Goal: Book appointment/travel/reservation

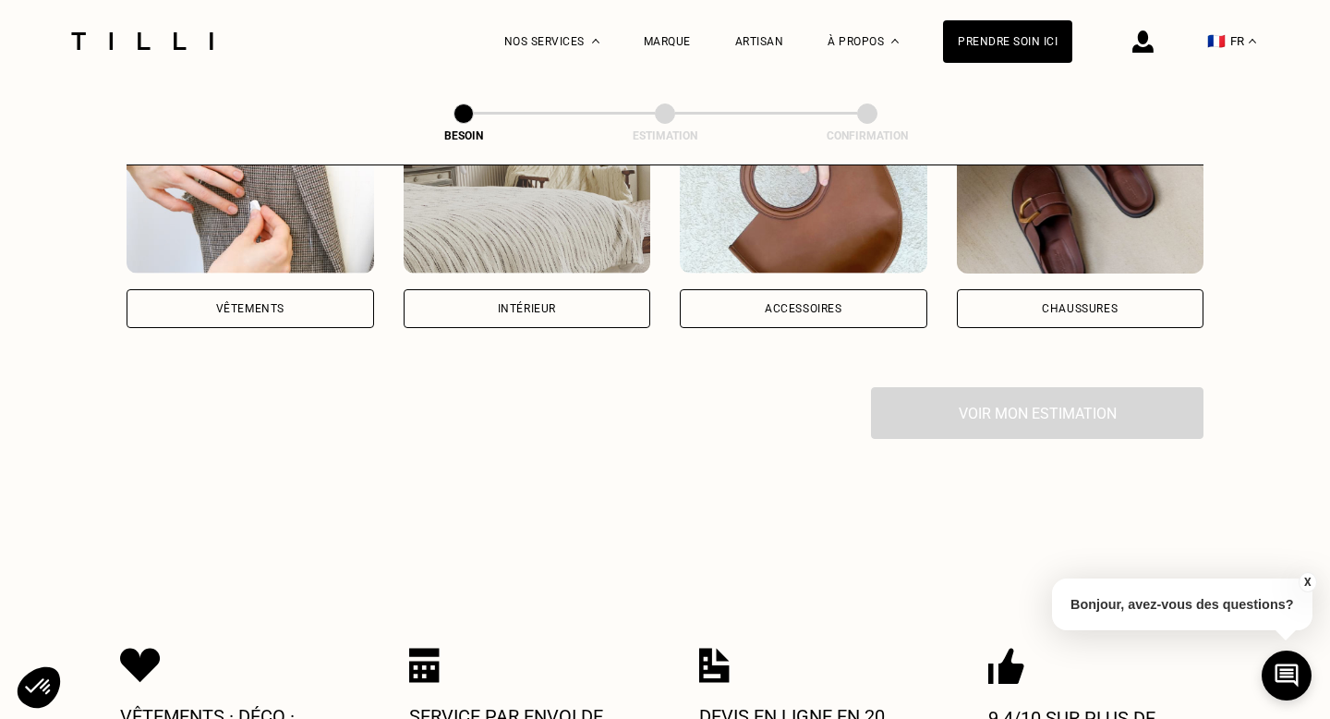
scroll to position [380, 0]
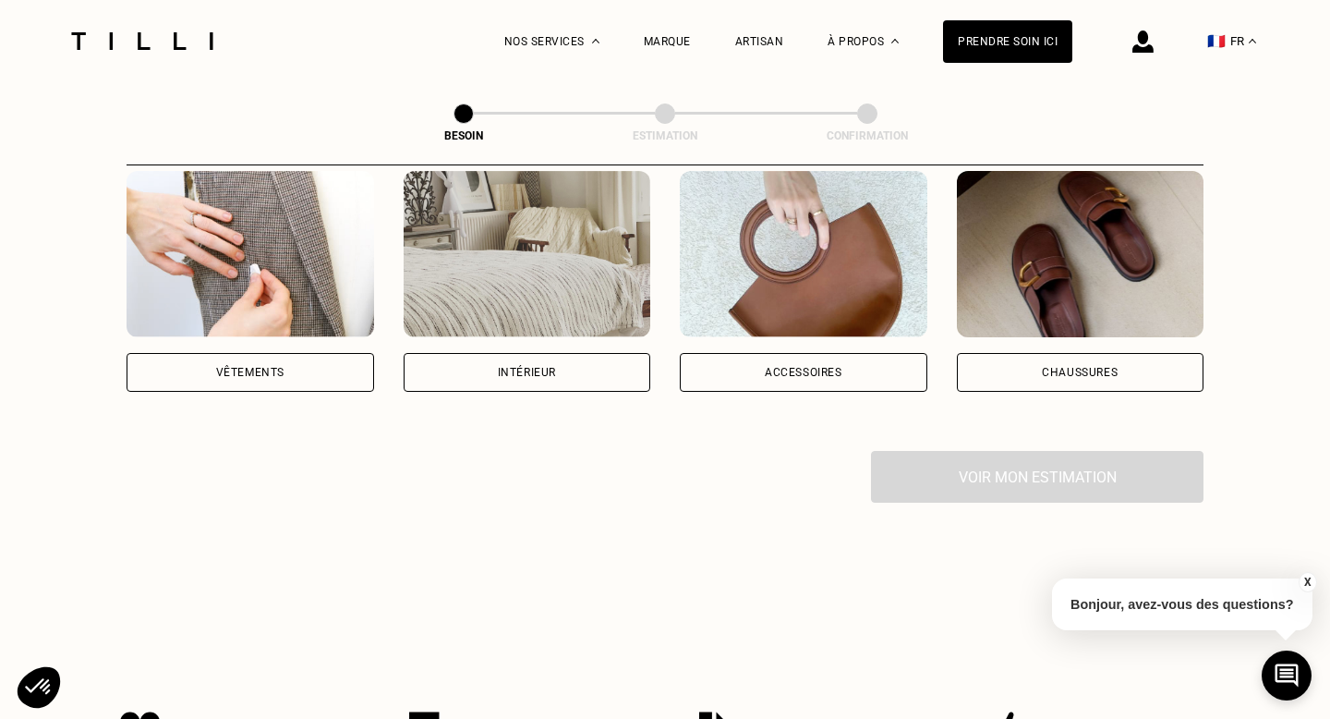
click at [546, 359] on div "Intérieur" at bounding box center [528, 372] width 248 height 39
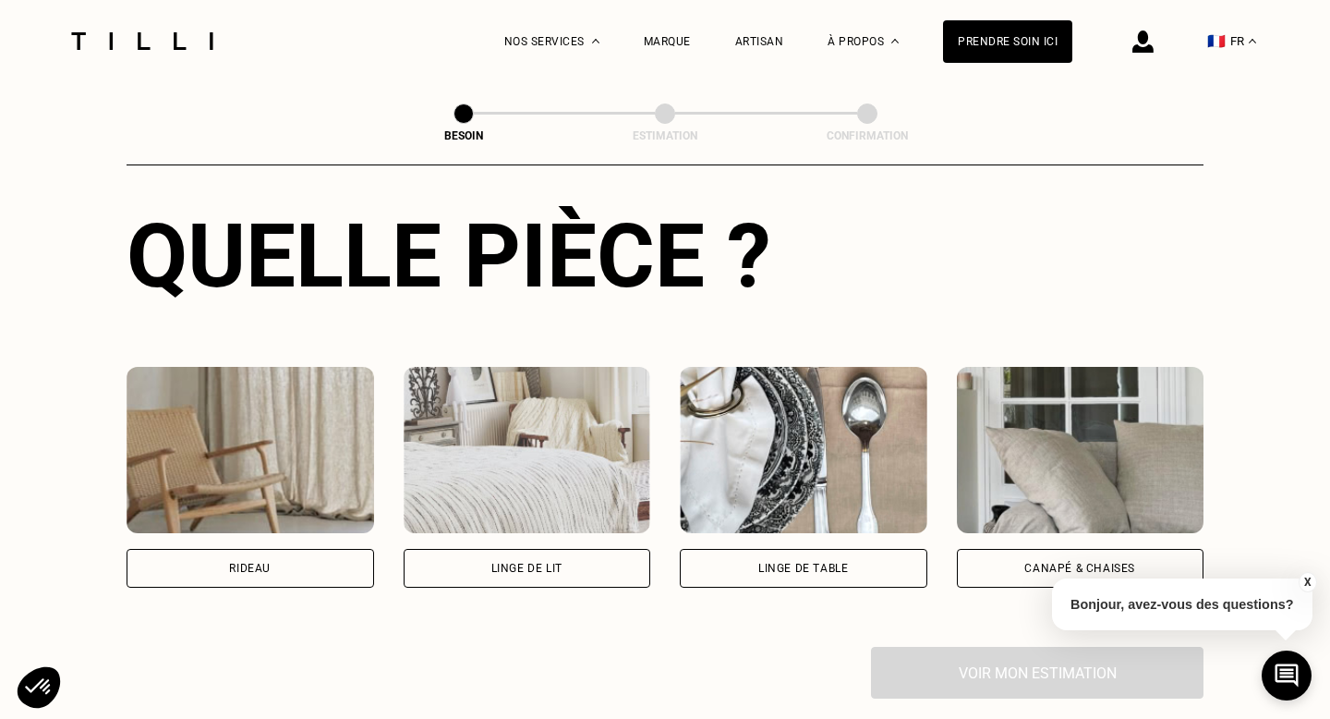
scroll to position [695, 0]
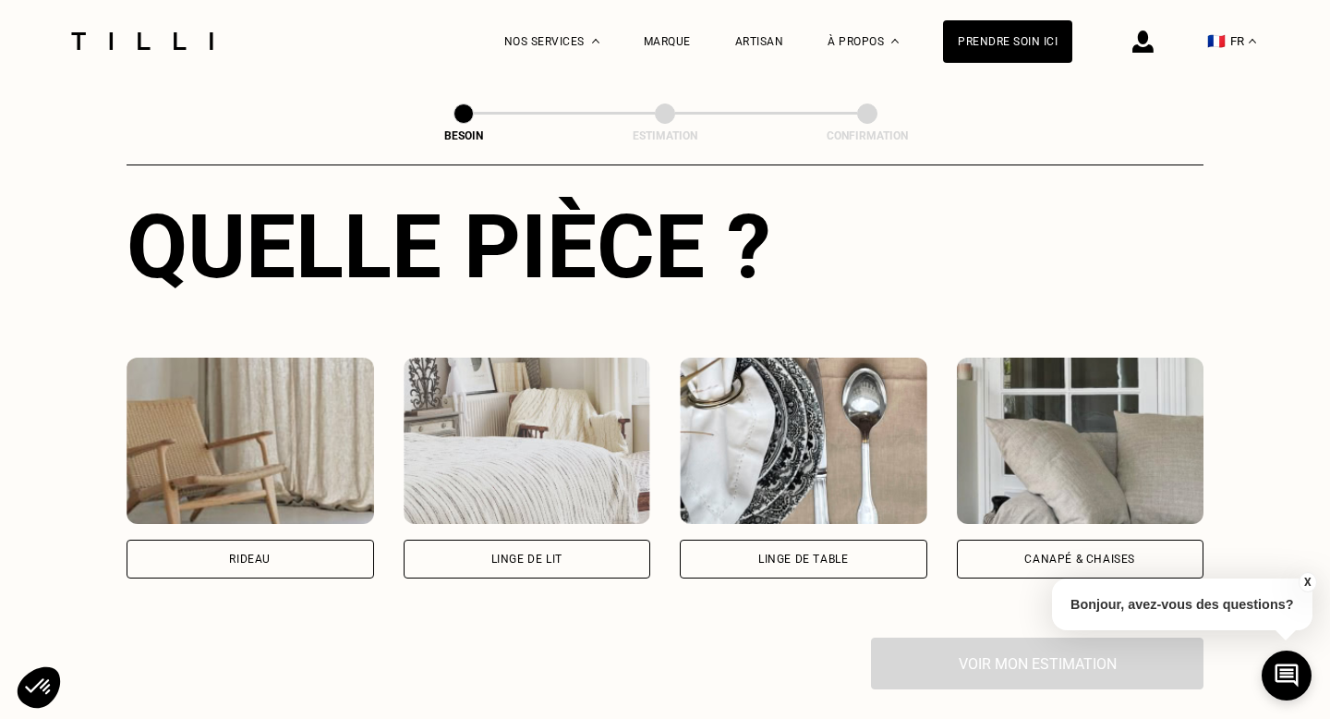
click at [557, 553] on div "Linge de lit" at bounding box center [526, 558] width 71 height 11
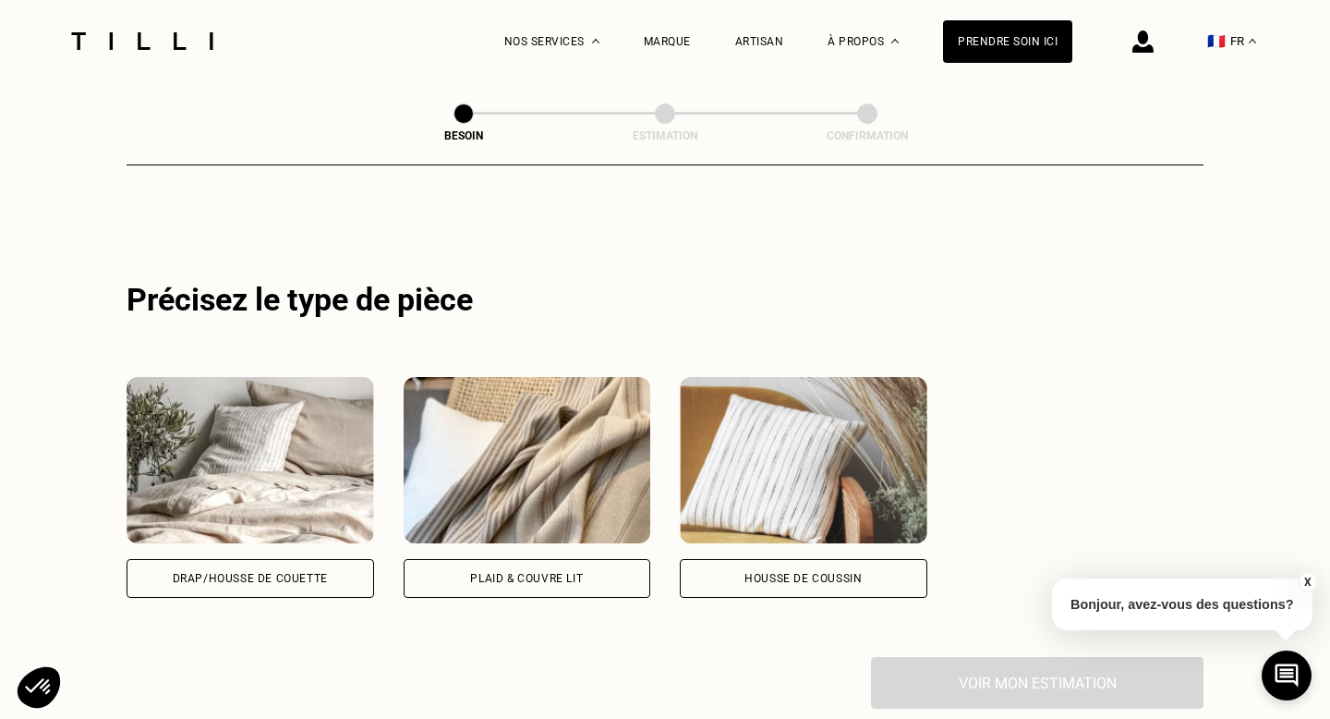
scroll to position [1115, 0]
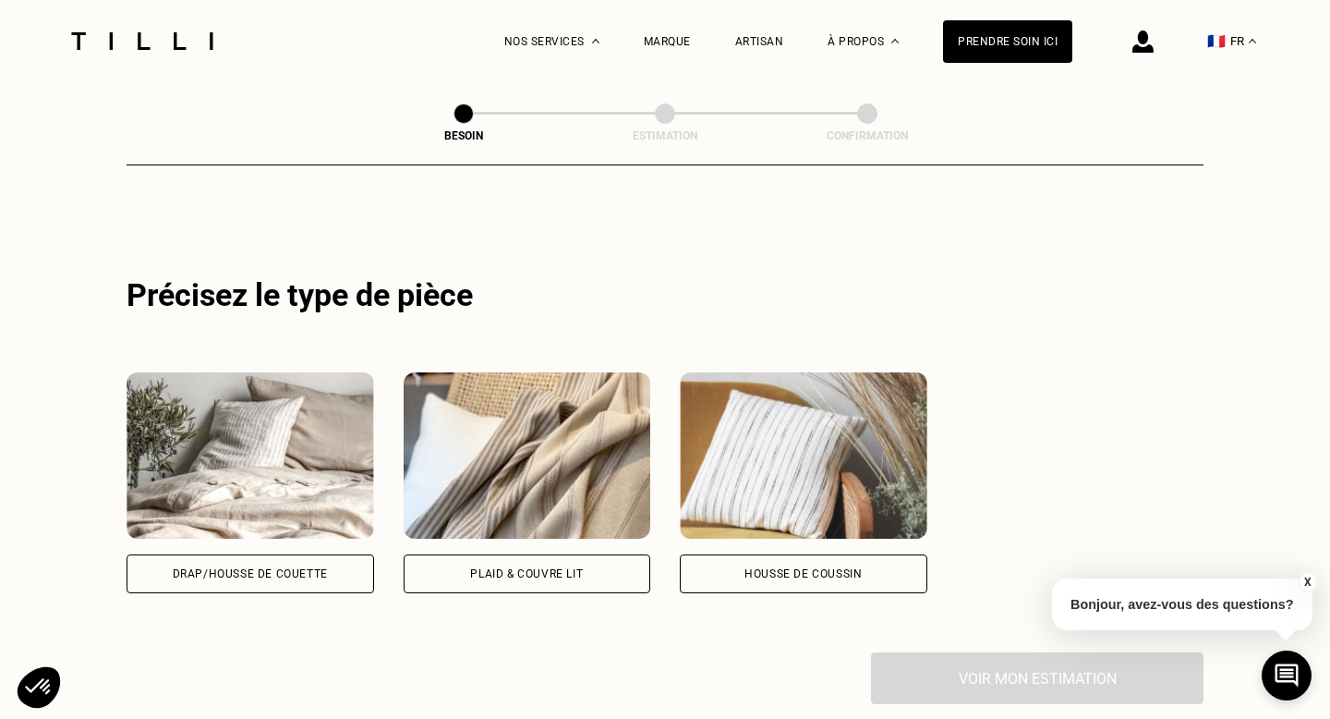
click at [447, 554] on div "Plaid & couvre lit" at bounding box center [528, 573] width 248 height 39
select select "FR"
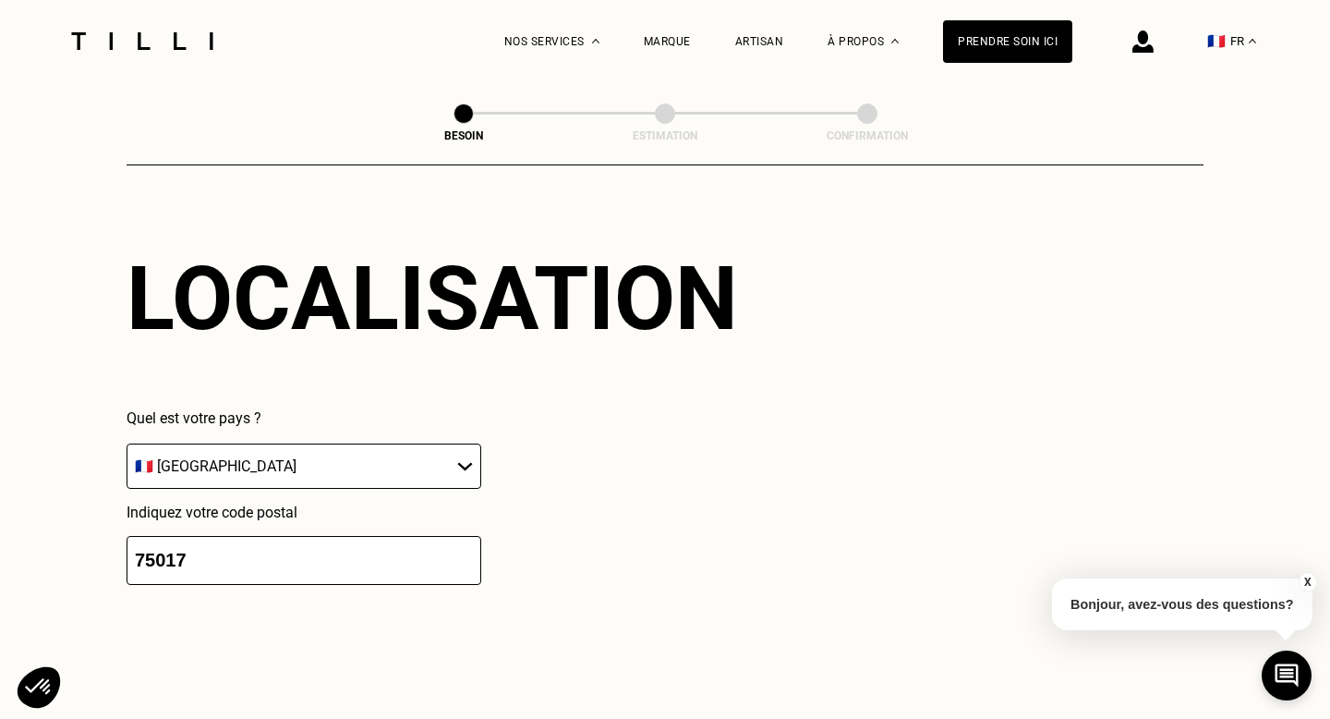
scroll to position [1642, 0]
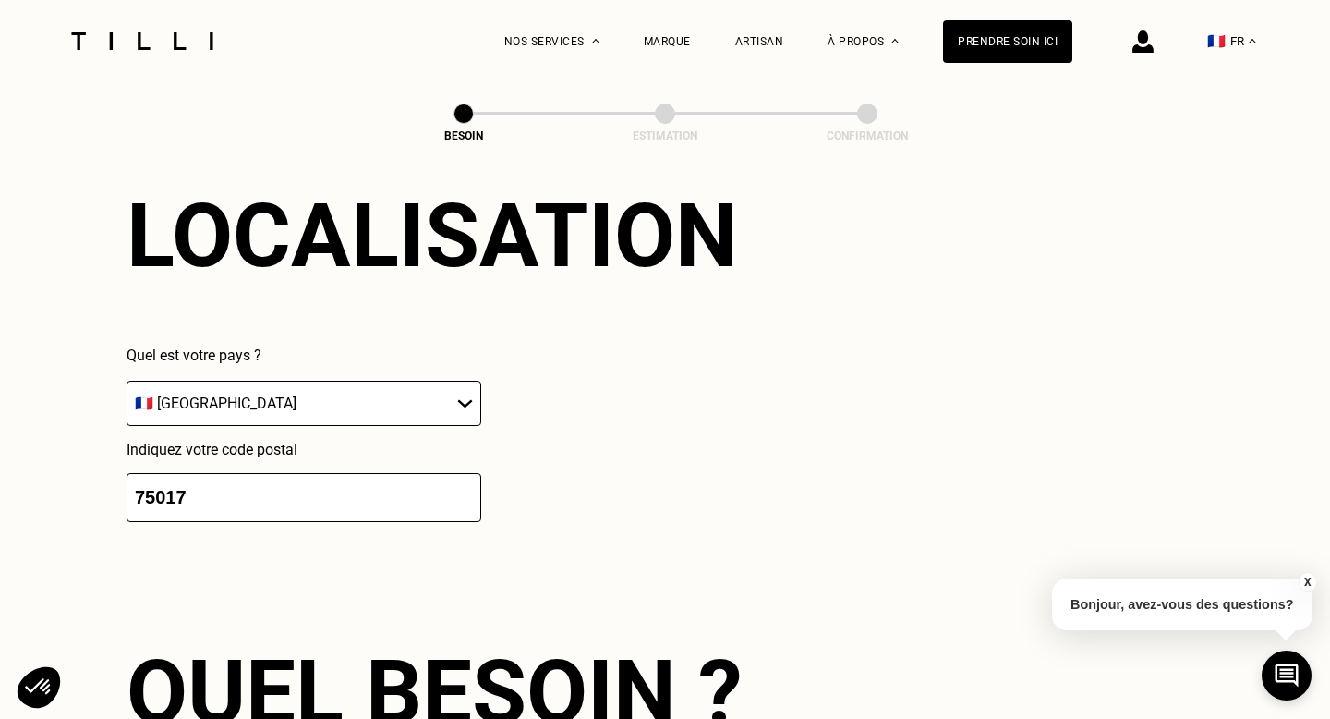
click at [309, 477] on input "75017" at bounding box center [304, 497] width 355 height 49
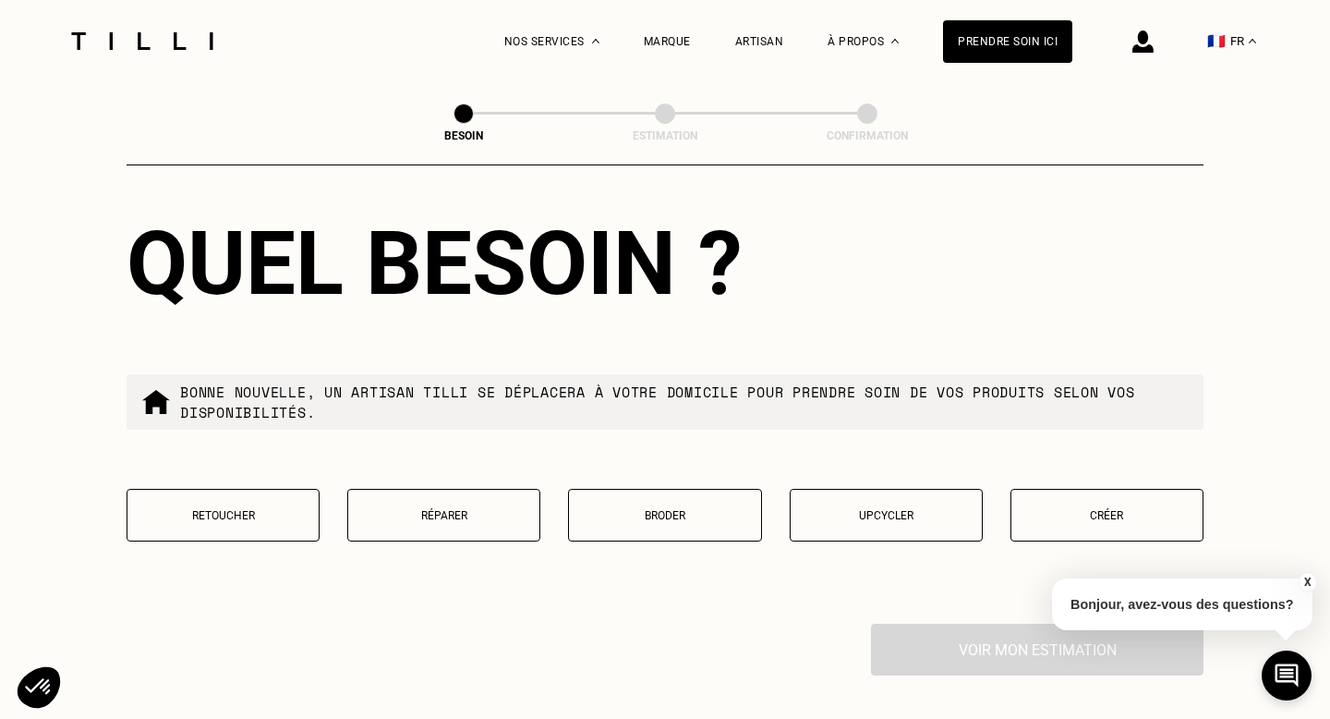
scroll to position [2108, 0]
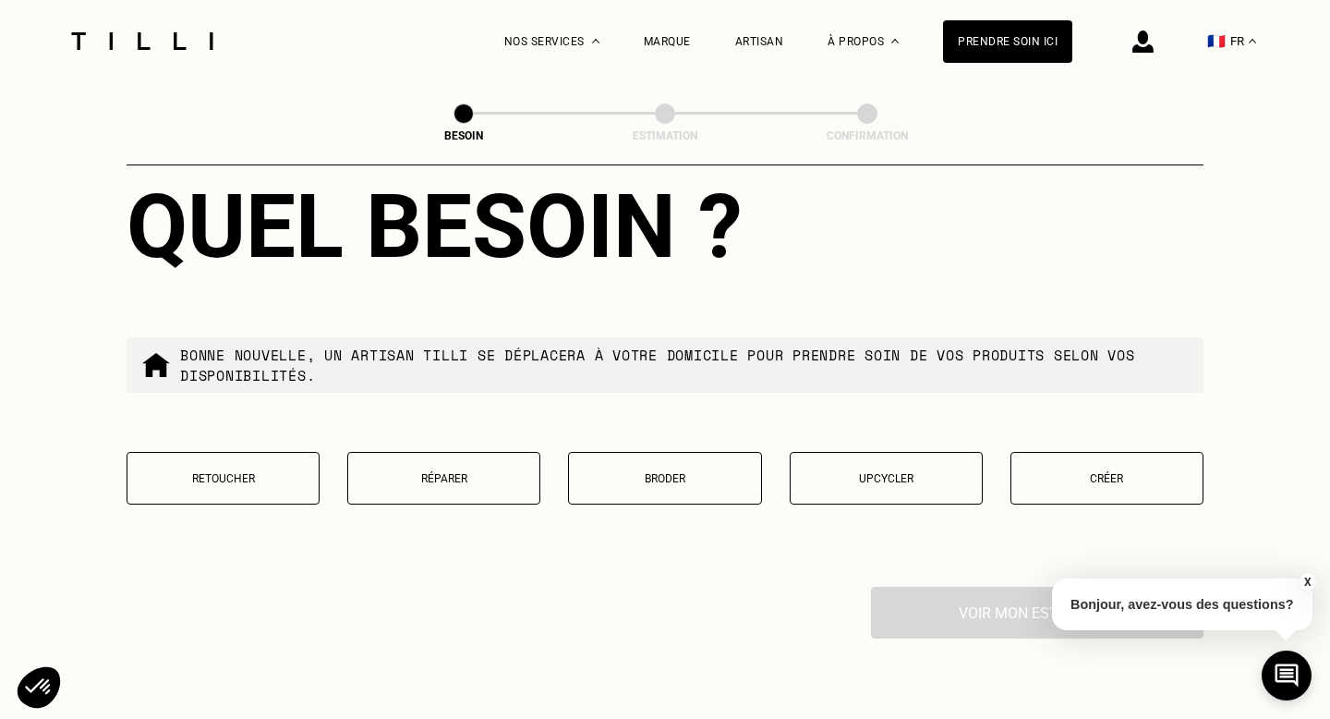
type input "78000"
click at [386, 472] on p "Réparer" at bounding box center [444, 478] width 173 height 13
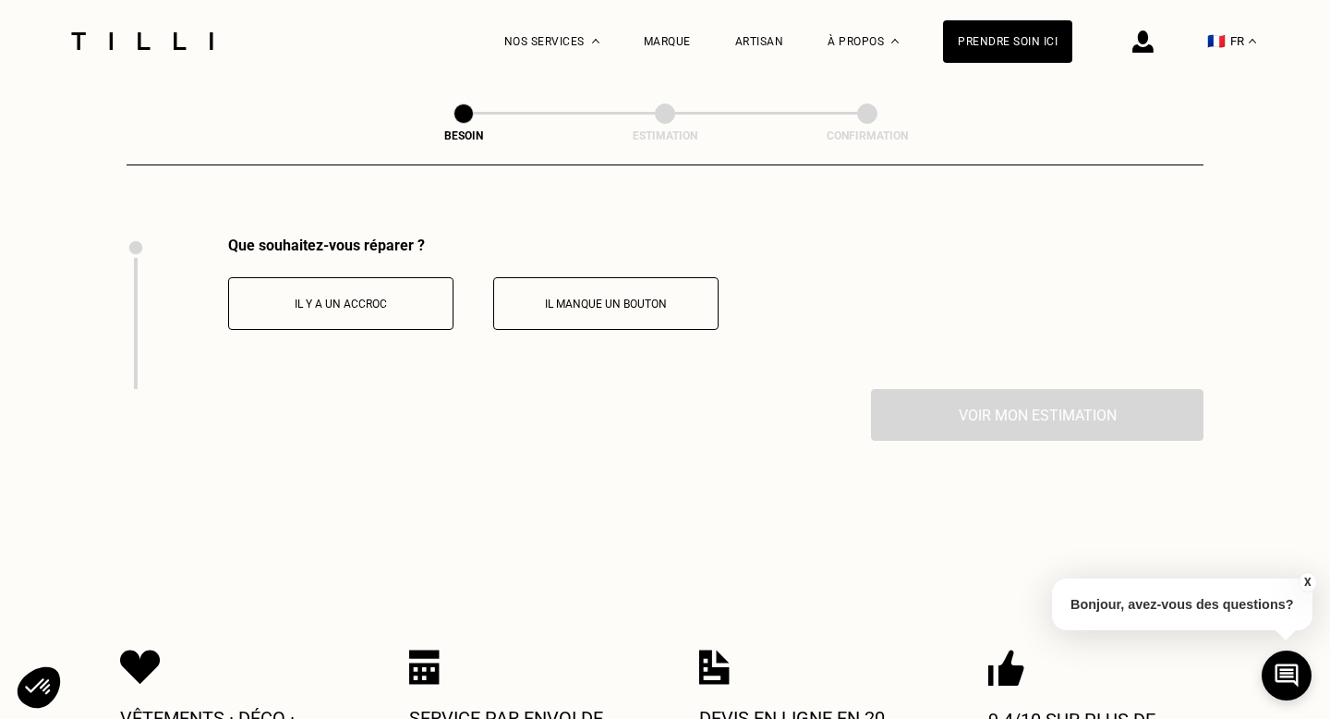
scroll to position [2467, 0]
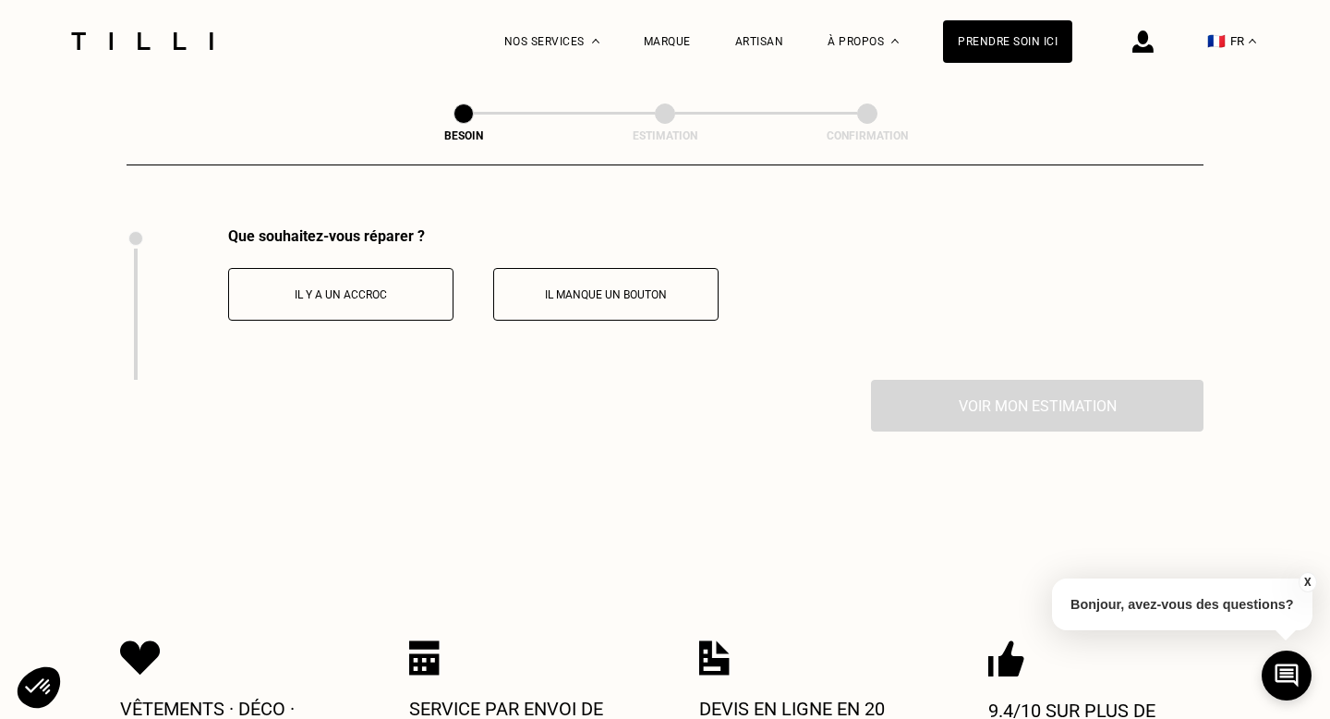
click at [376, 290] on button "Il y a un accroc" at bounding box center [340, 294] width 225 height 53
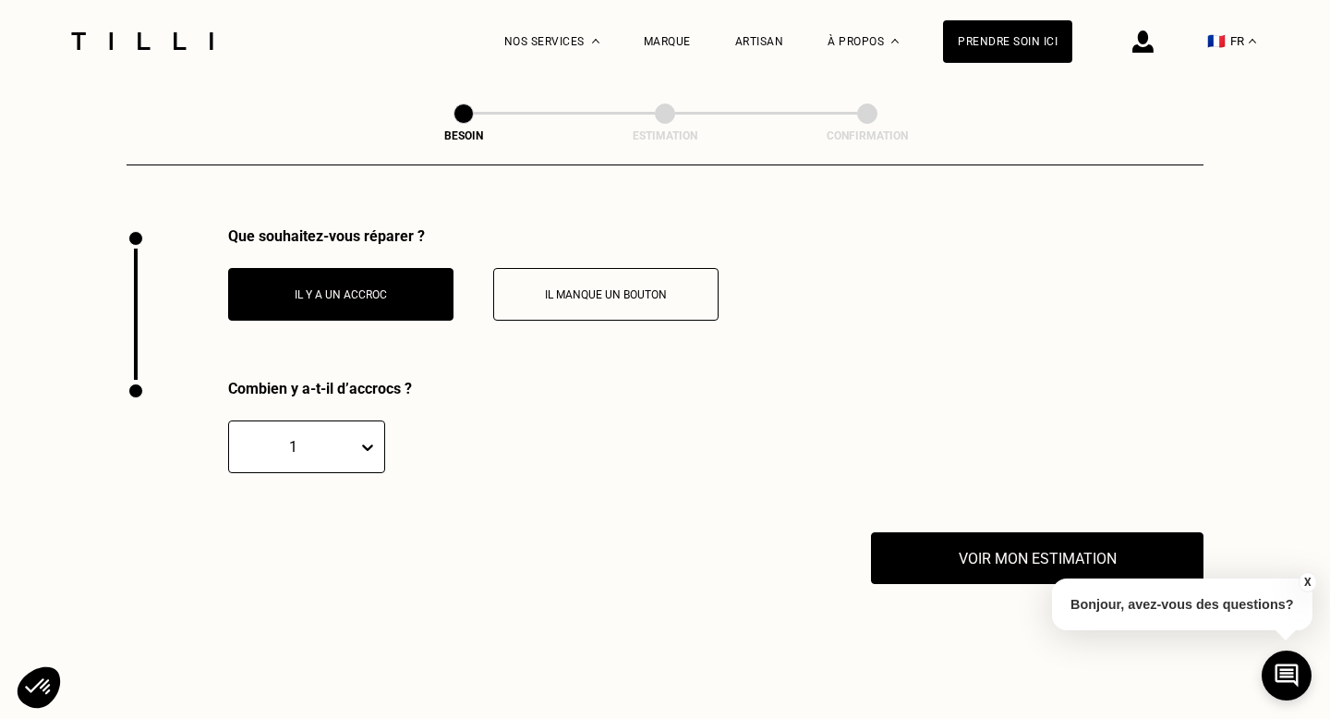
click at [370, 427] on div at bounding box center [371, 446] width 27 height 51
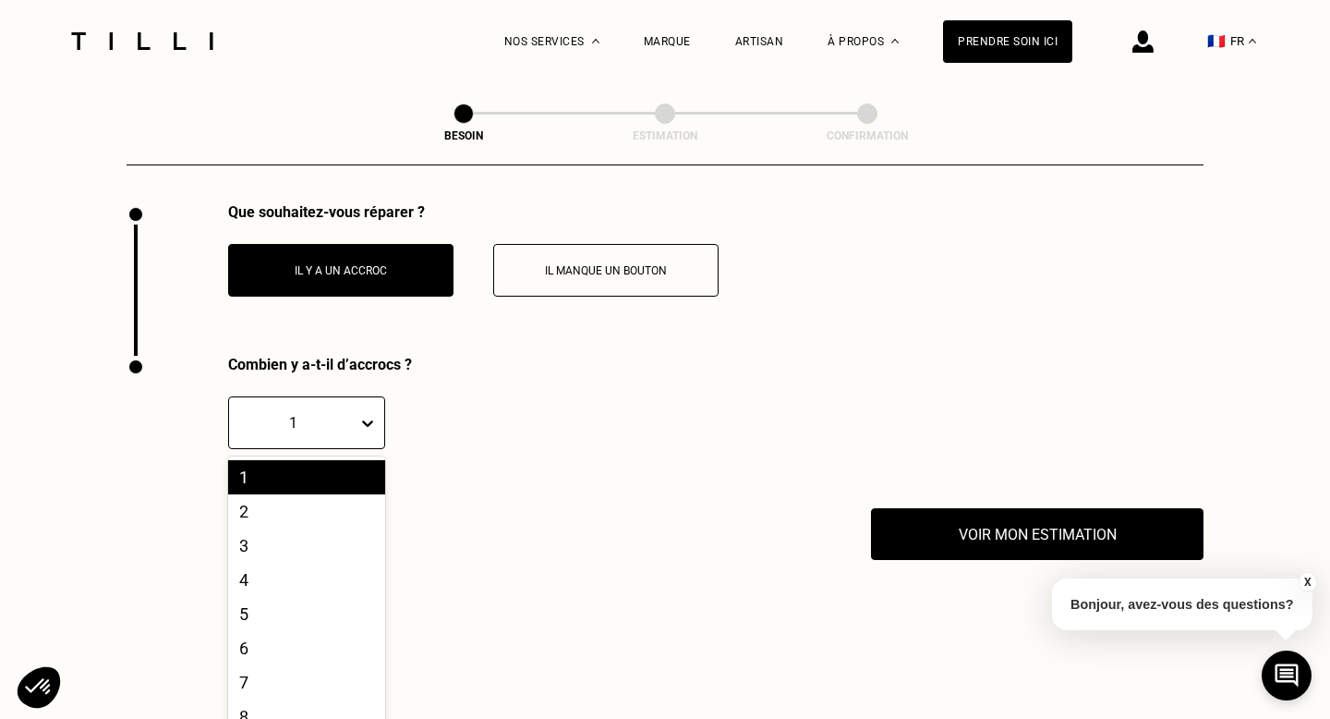
scroll to position [2493, 0]
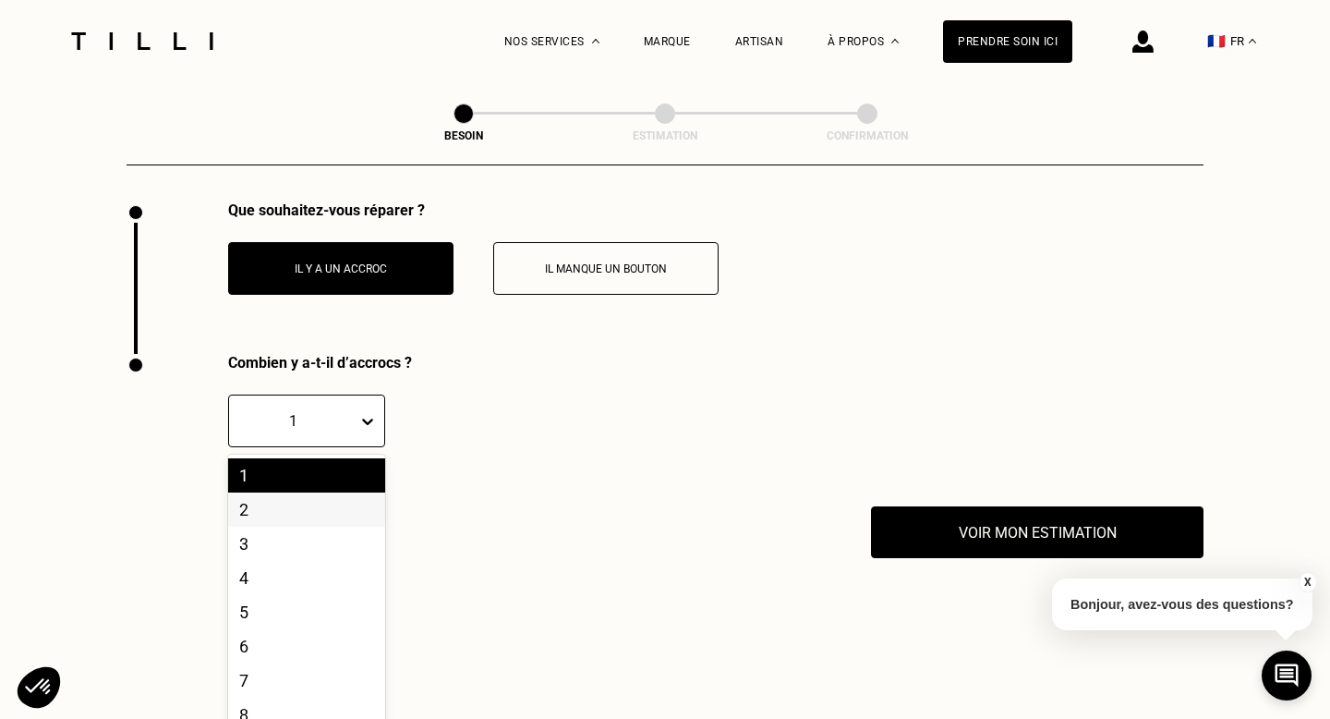
click at [273, 492] on div "2" at bounding box center [306, 509] width 157 height 34
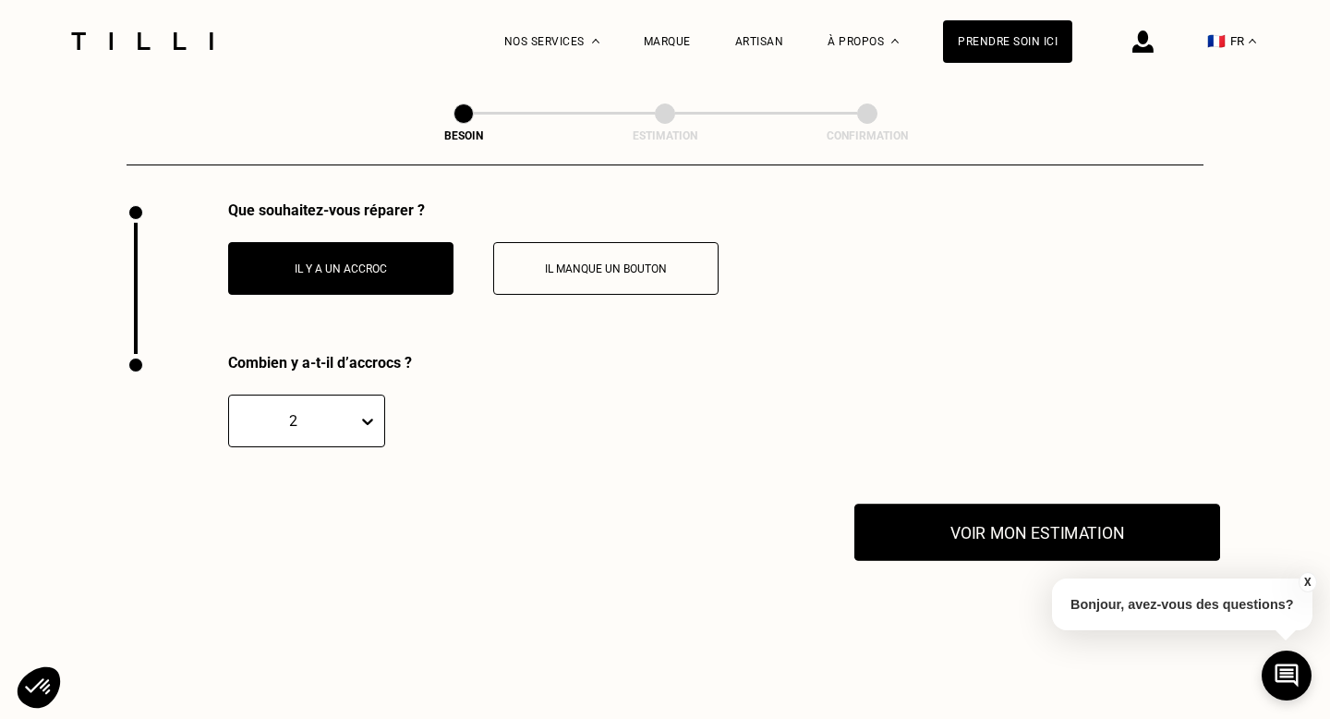
click at [1032, 530] on button "Voir mon estimation" at bounding box center [1038, 531] width 366 height 57
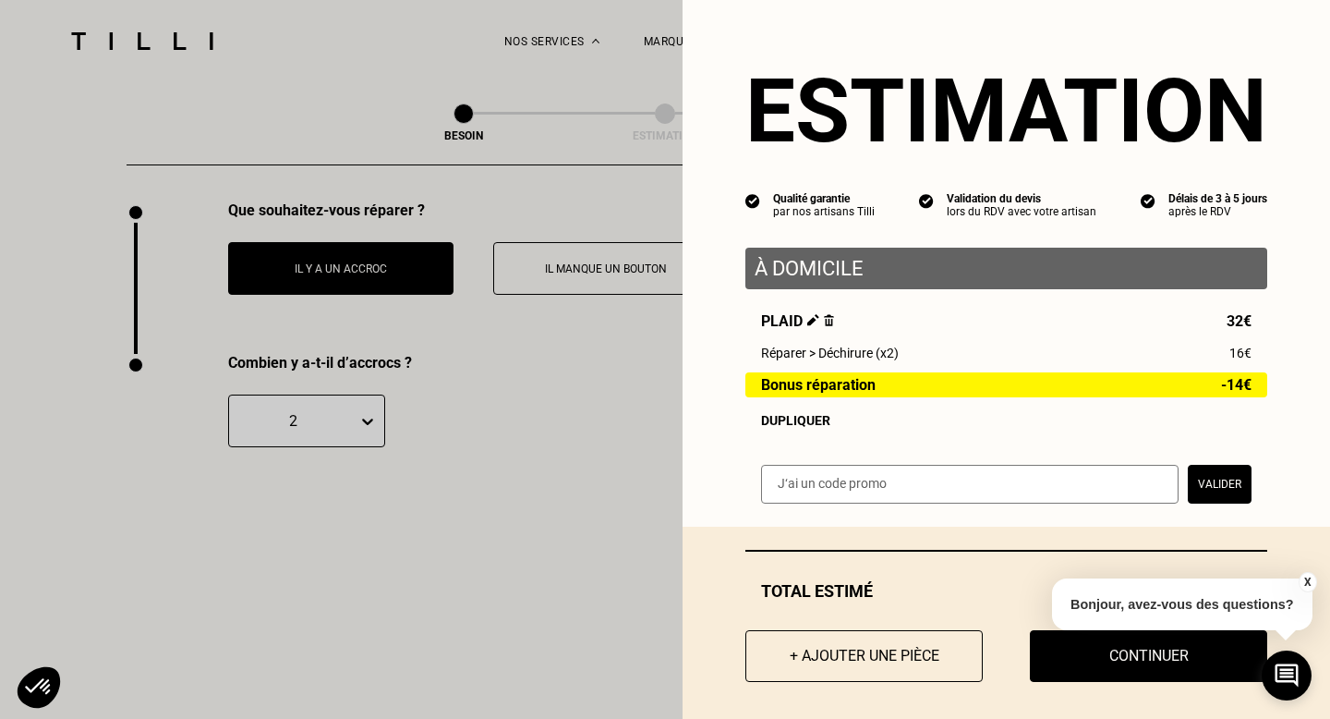
scroll to position [10, 0]
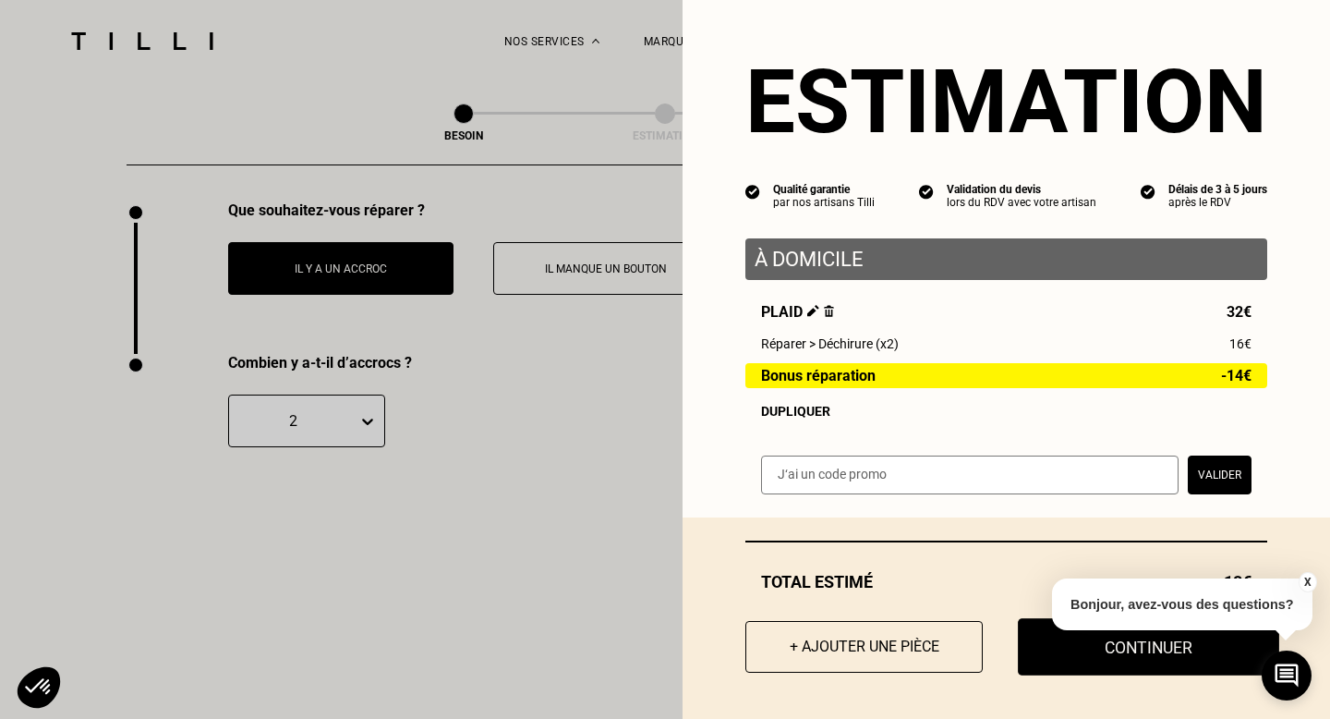
click at [1133, 656] on button "Continuer" at bounding box center [1148, 646] width 261 height 57
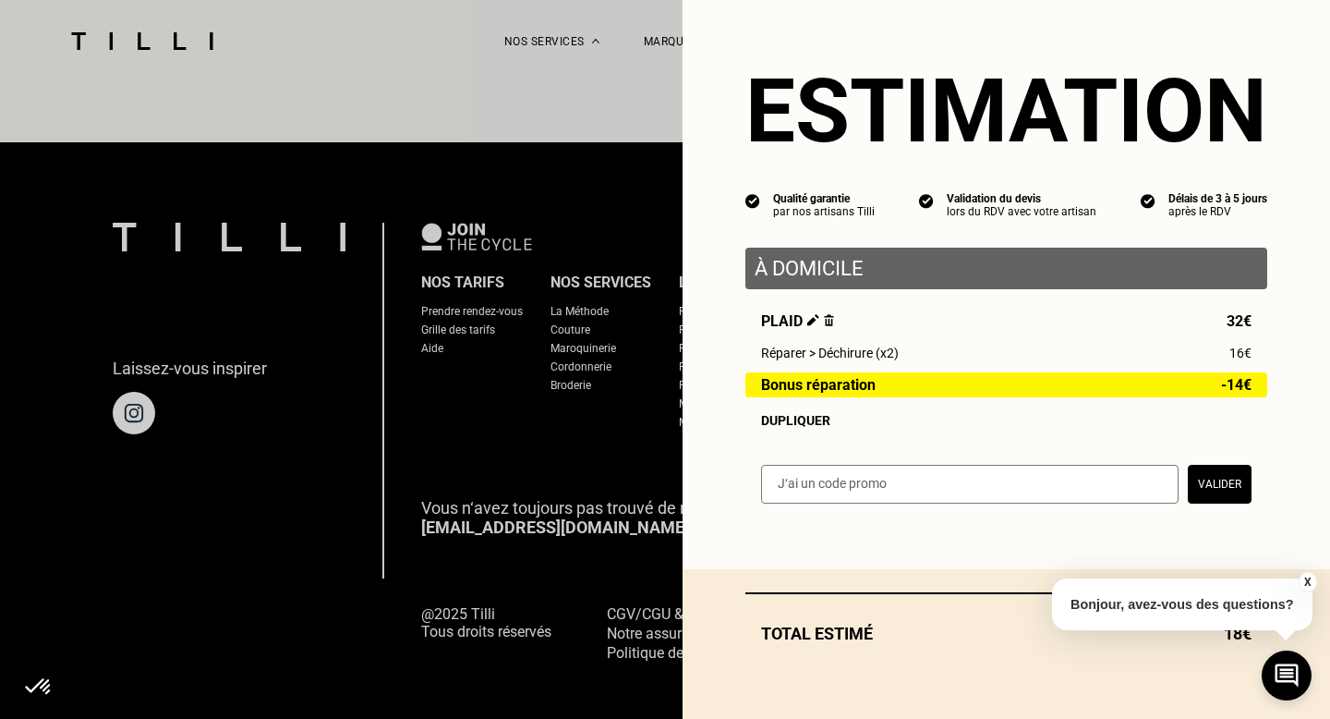
scroll to position [0, 0]
select select "FR"
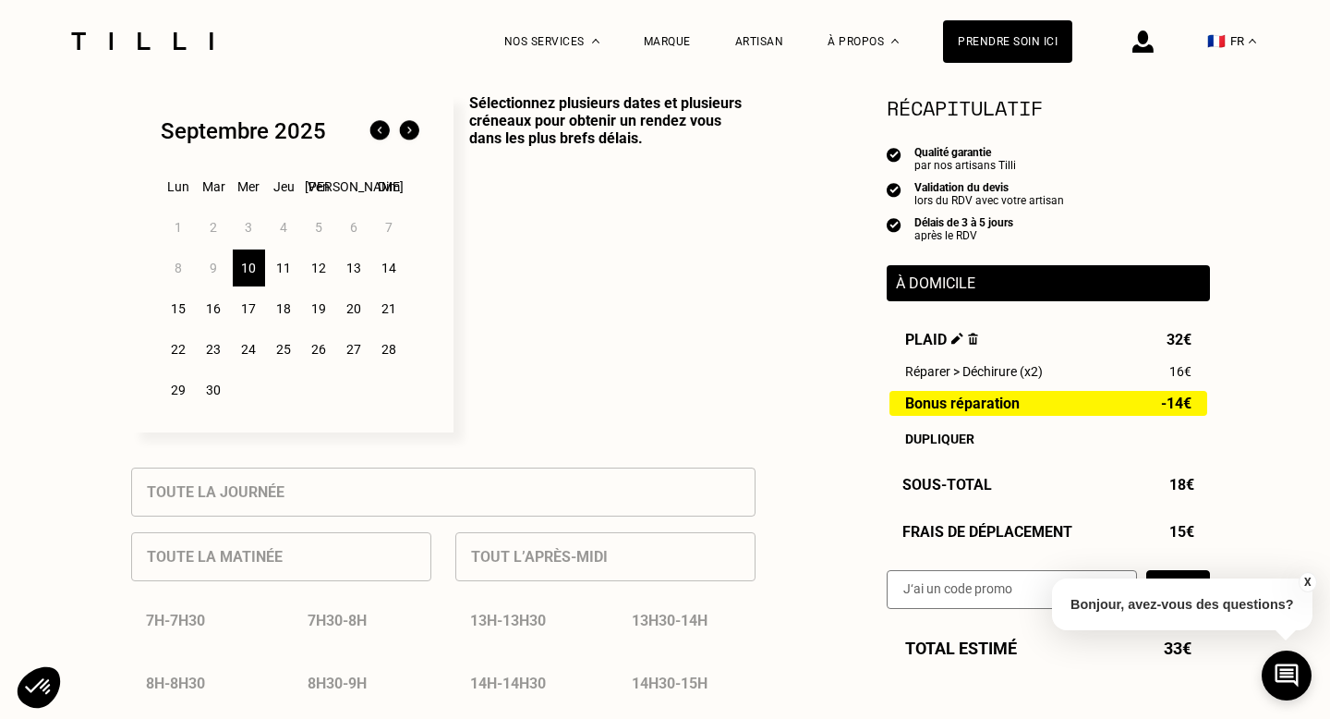
scroll to position [546, 0]
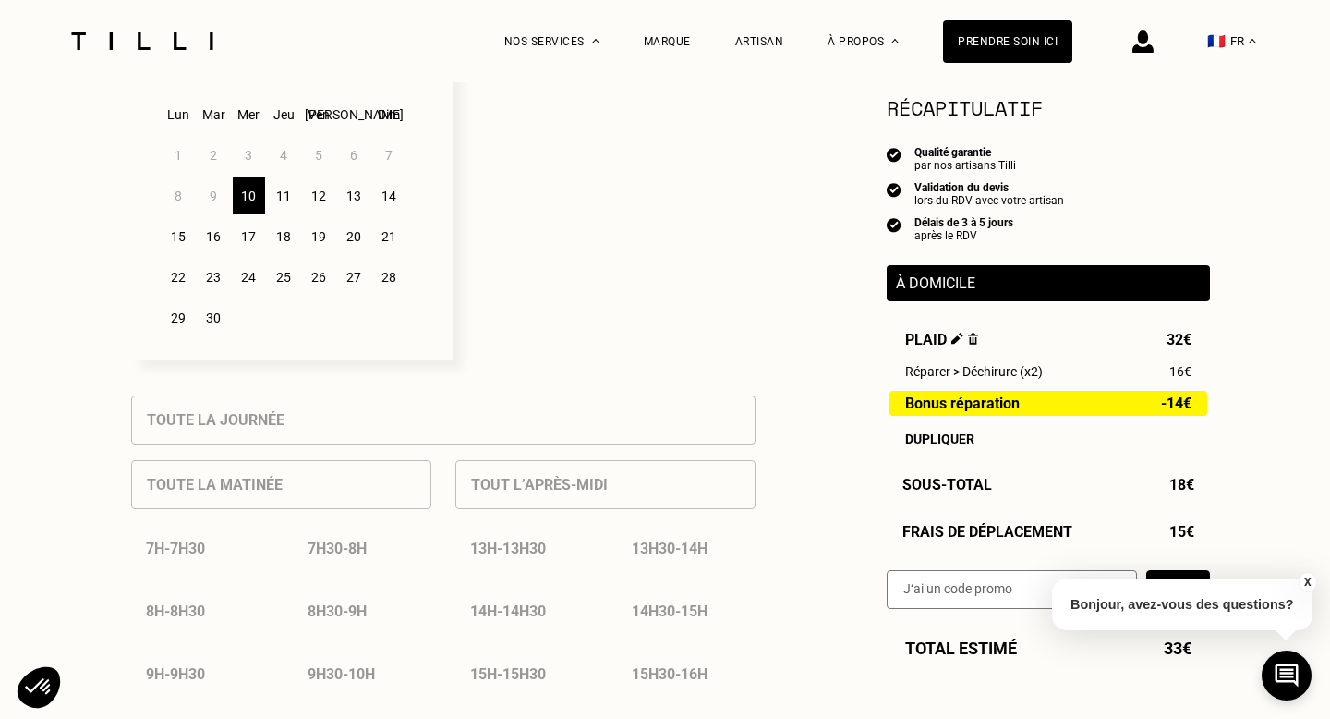
click at [326, 232] on div "19" at bounding box center [319, 236] width 32 height 37
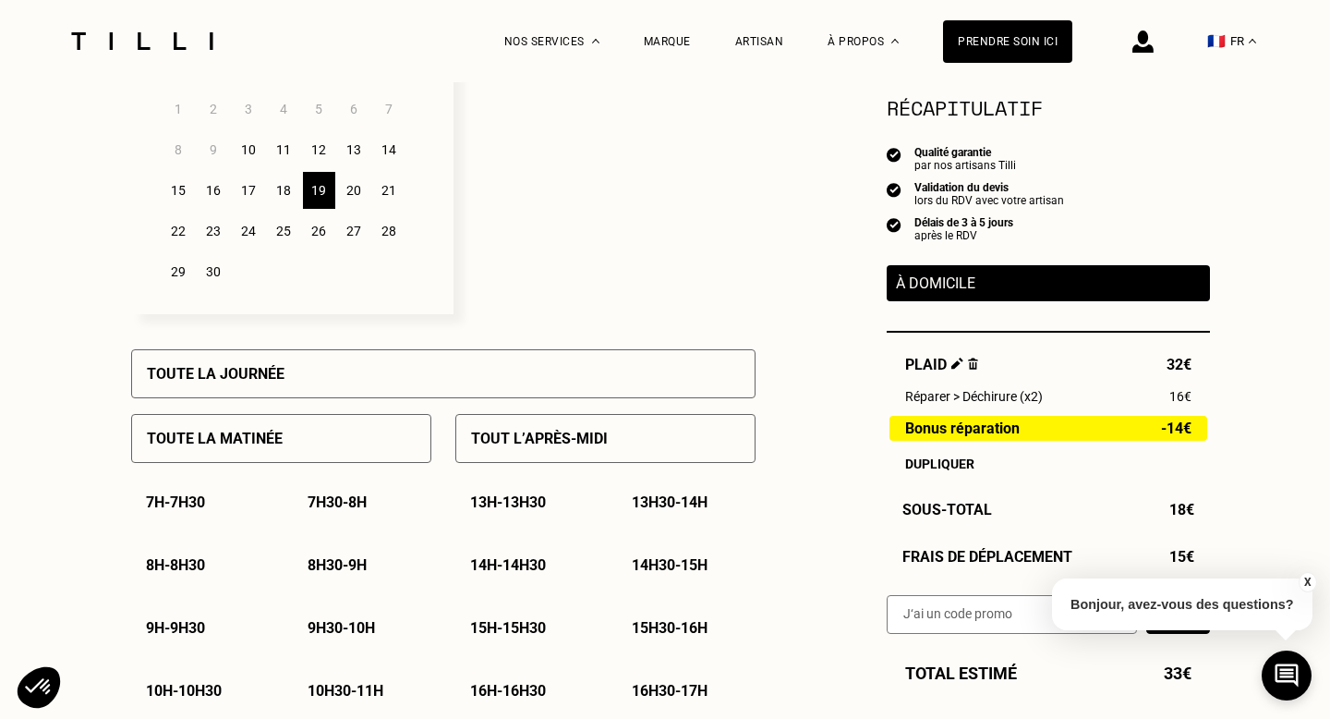
scroll to position [593, 0]
click at [453, 390] on div "Toute la journée" at bounding box center [443, 372] width 624 height 49
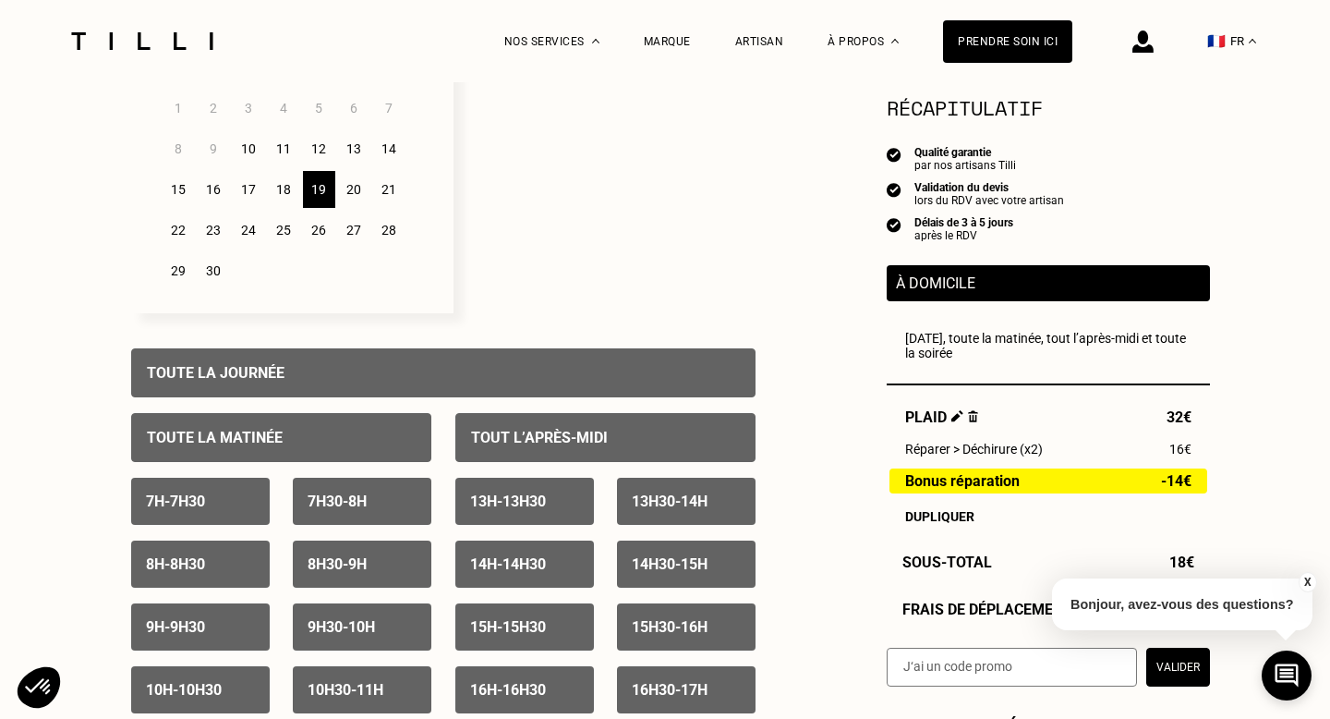
click at [413, 378] on div "Toute la journée" at bounding box center [443, 372] width 624 height 49
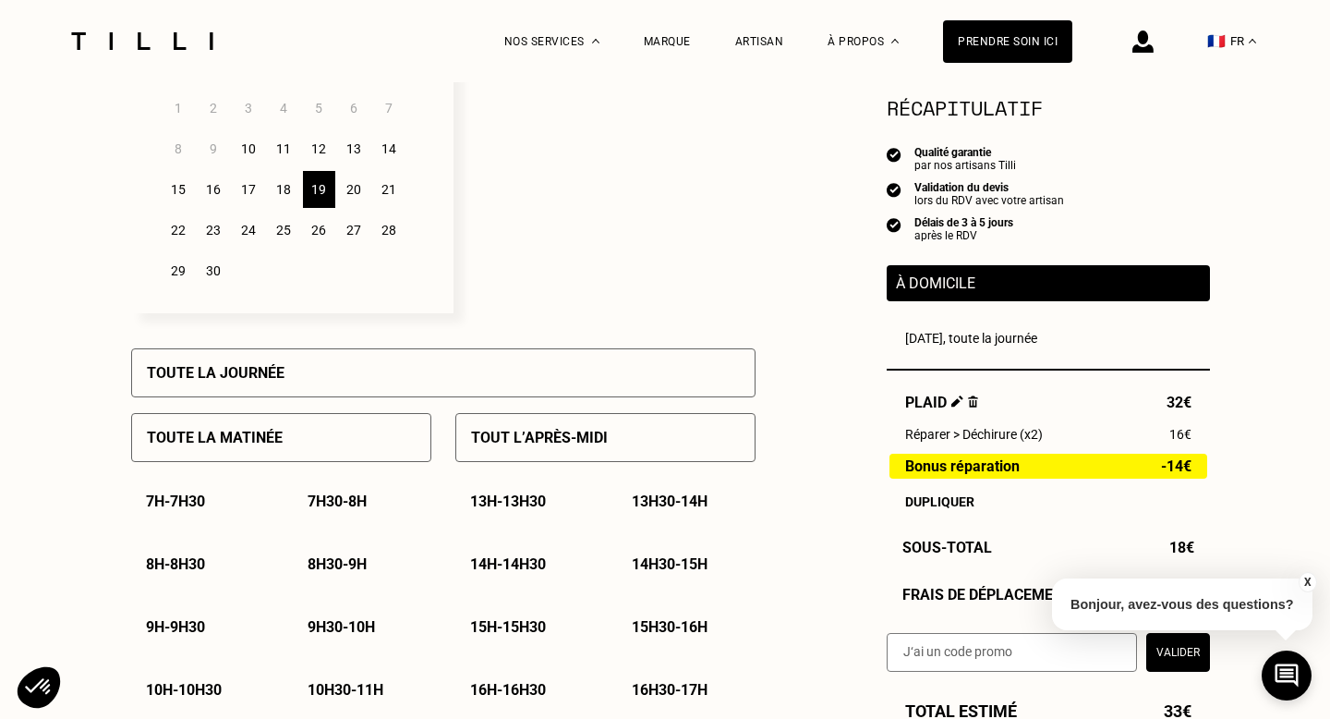
click at [413, 378] on div "Toute la journée" at bounding box center [443, 372] width 624 height 49
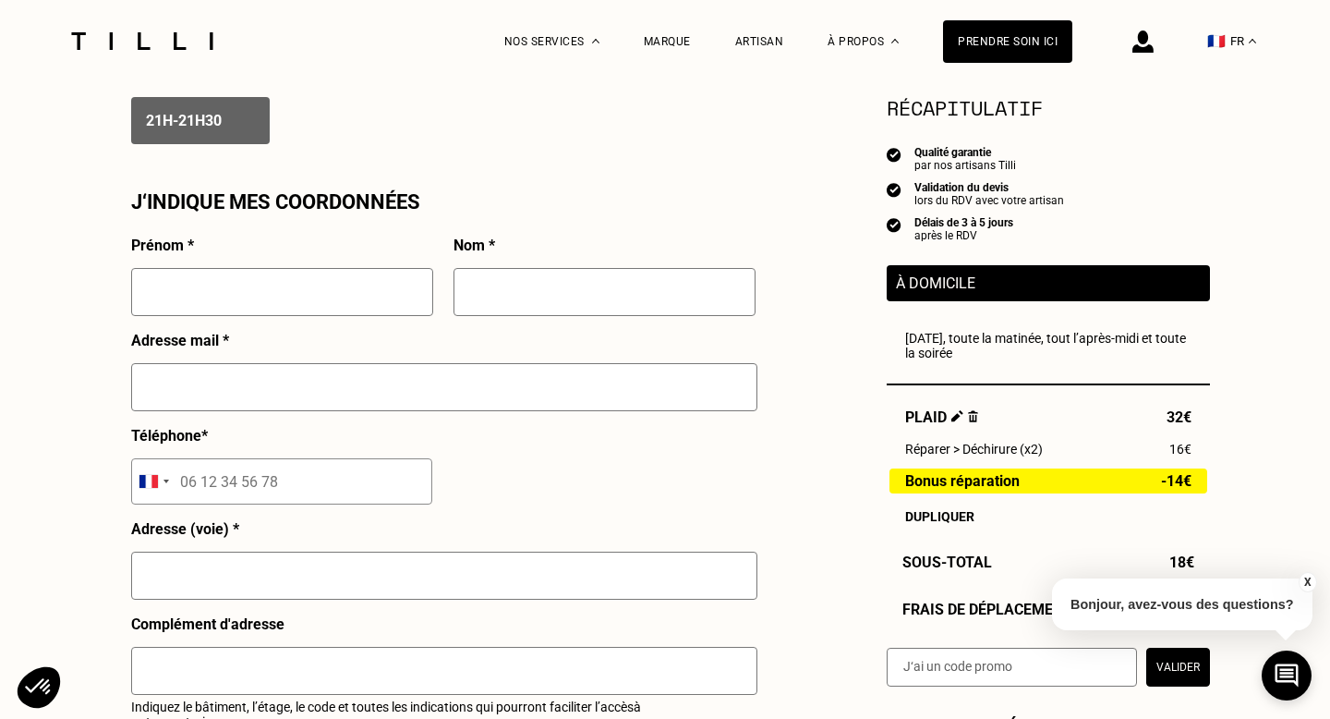
scroll to position [1561, 0]
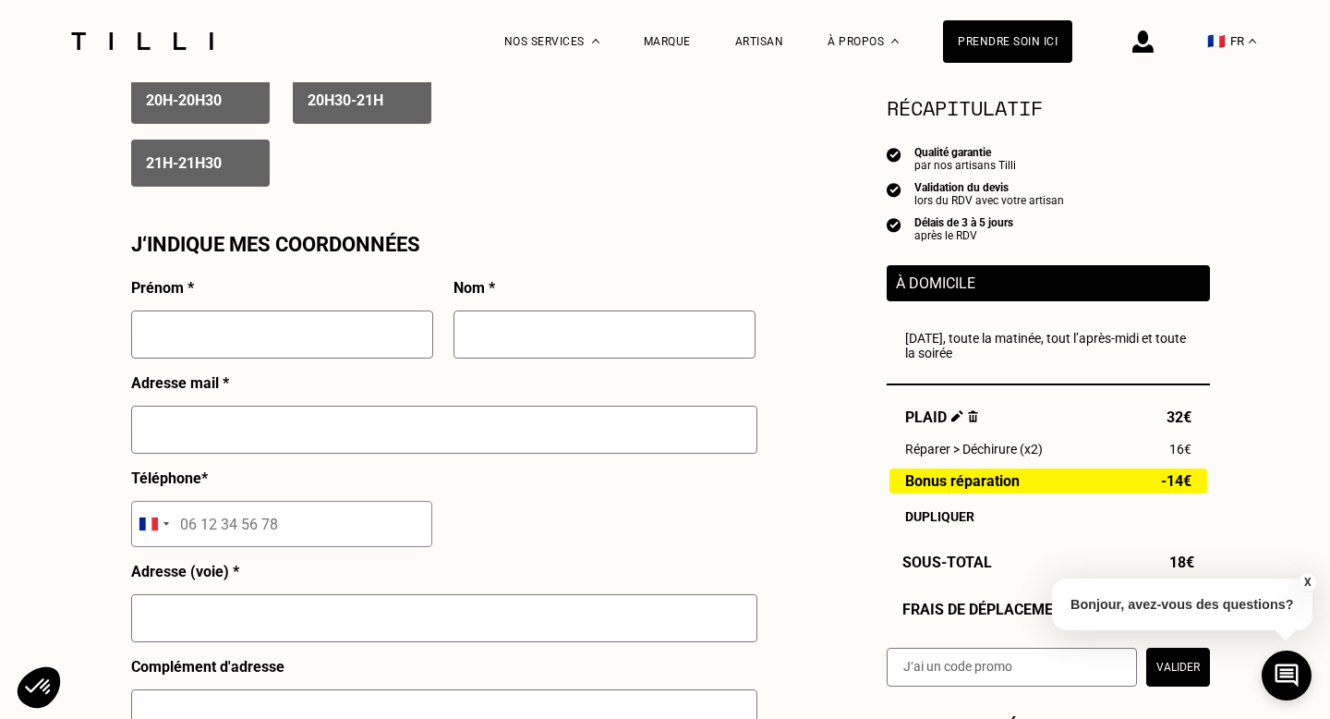
click at [264, 339] on input "text" at bounding box center [282, 334] width 302 height 48
type input "[PERSON_NAME]"
click at [538, 336] on input "text" at bounding box center [605, 334] width 302 height 48
type input "Rossignol"
click at [444, 423] on input "text" at bounding box center [444, 430] width 626 height 48
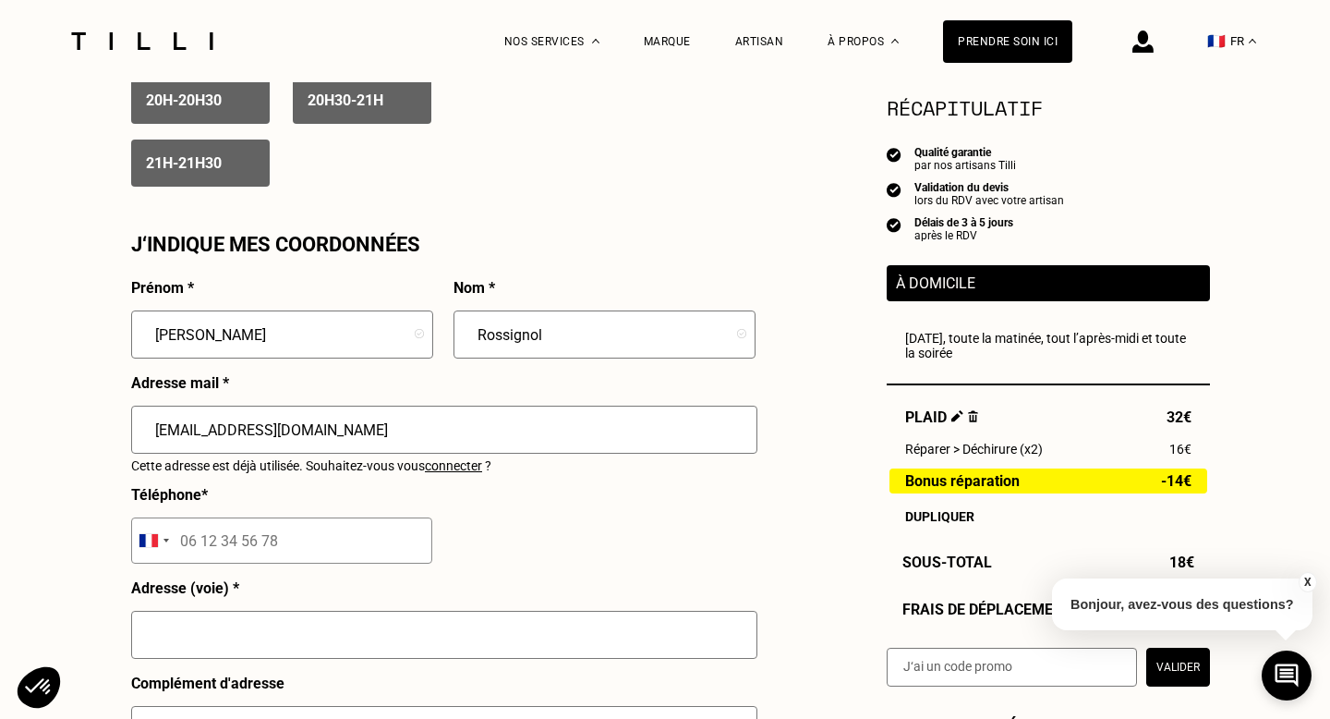
scroll to position [1652, 0]
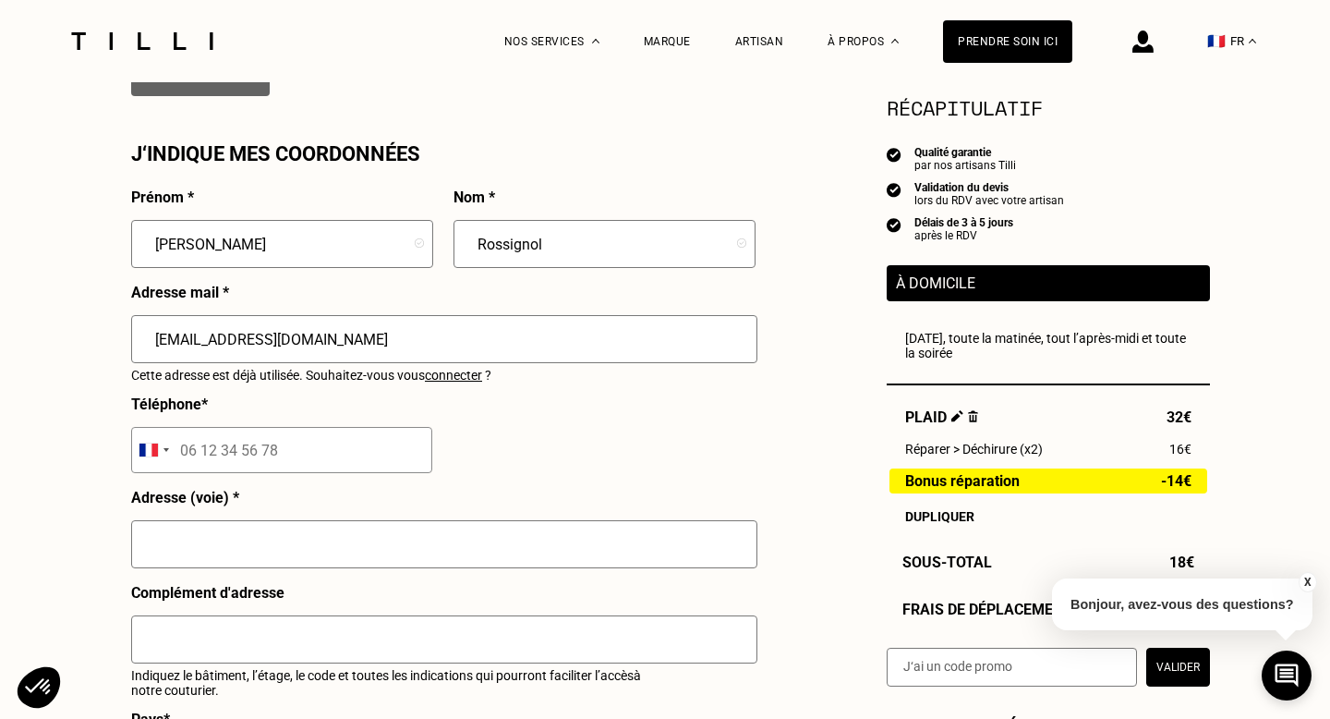
type input "[EMAIL_ADDRESS][DOMAIN_NAME]"
click at [252, 451] on input "tel" at bounding box center [281, 450] width 301 height 46
paste input "01 76 42 11 72"
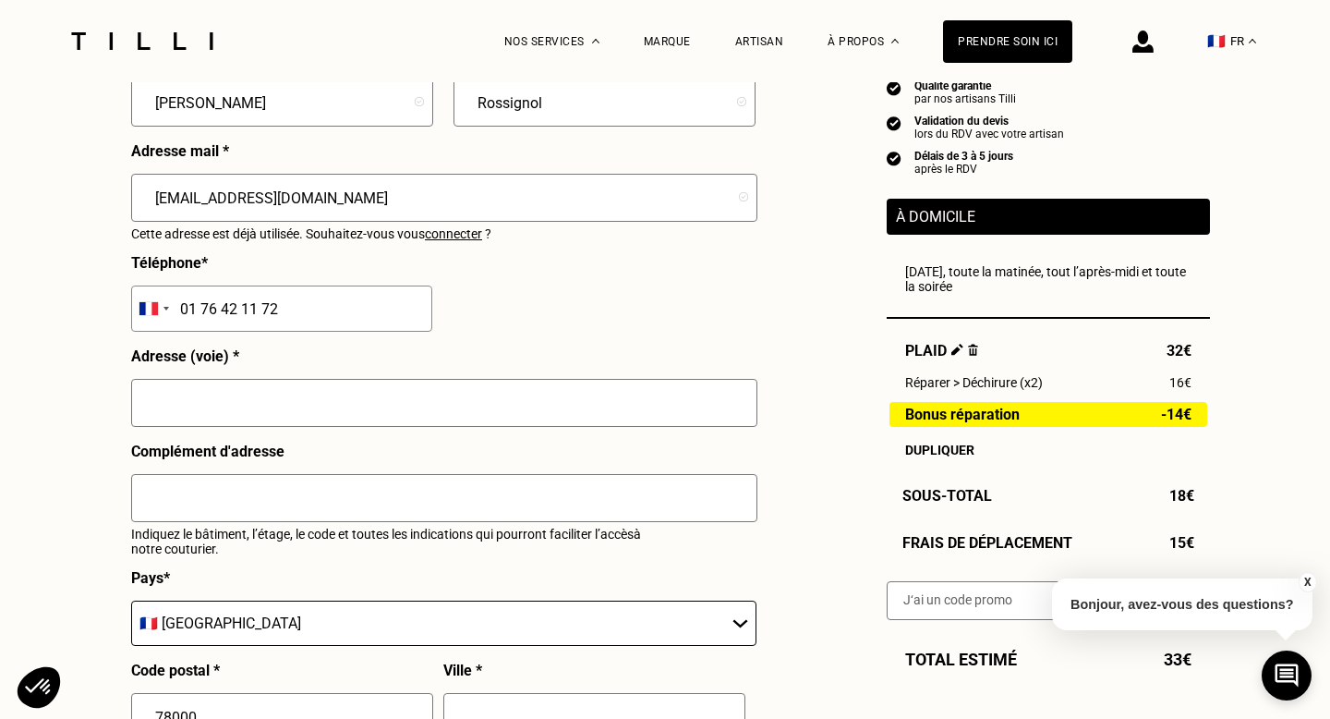
scroll to position [1795, 0]
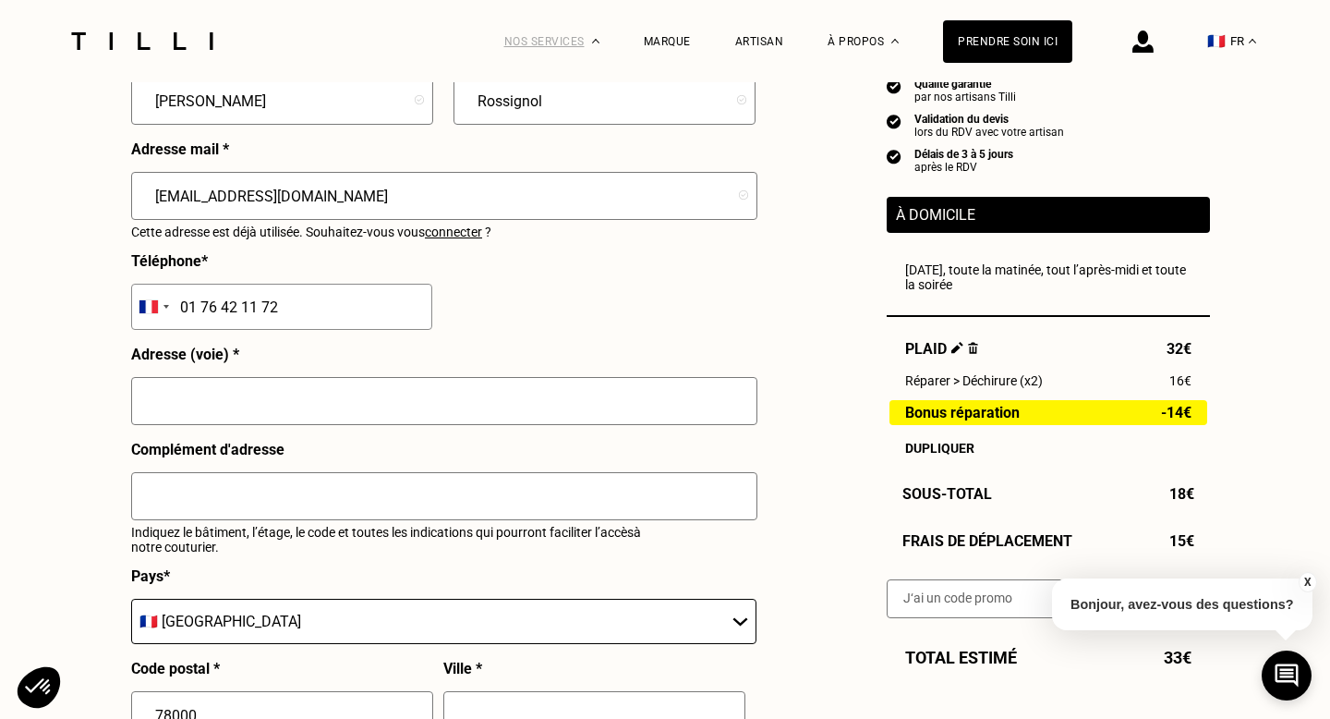
type input "01 76 42 11 72"
click at [473, 408] on input "text" at bounding box center [444, 401] width 626 height 48
paste input "[STREET_ADDRESS]"
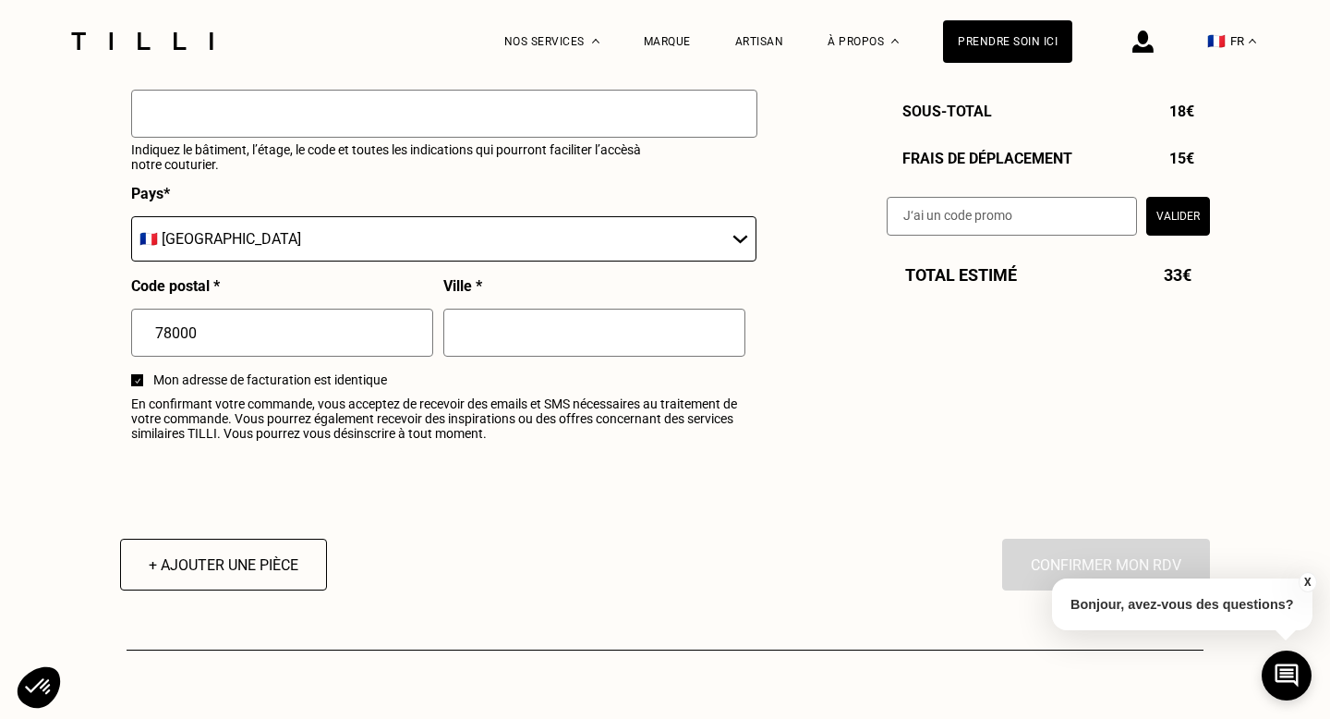
scroll to position [2181, 0]
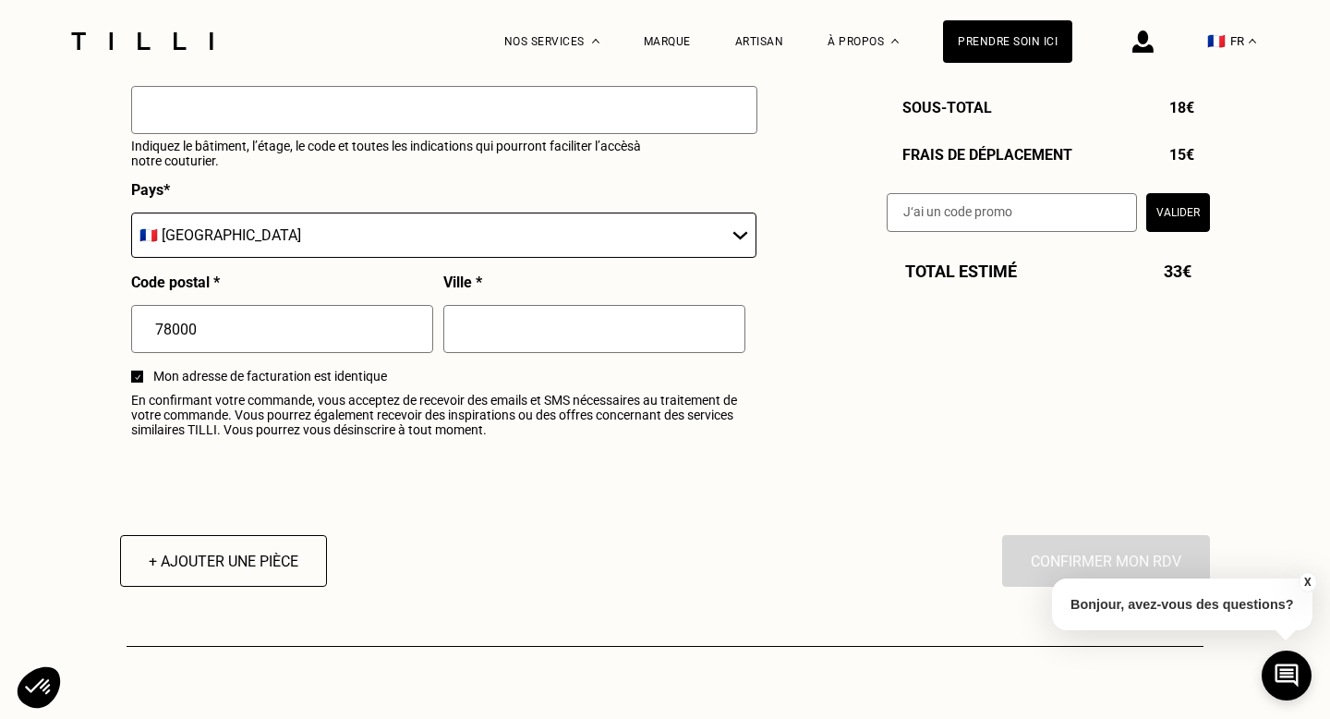
type input "[STREET_ADDRESS]"
click at [535, 331] on input "text" at bounding box center [594, 329] width 302 height 48
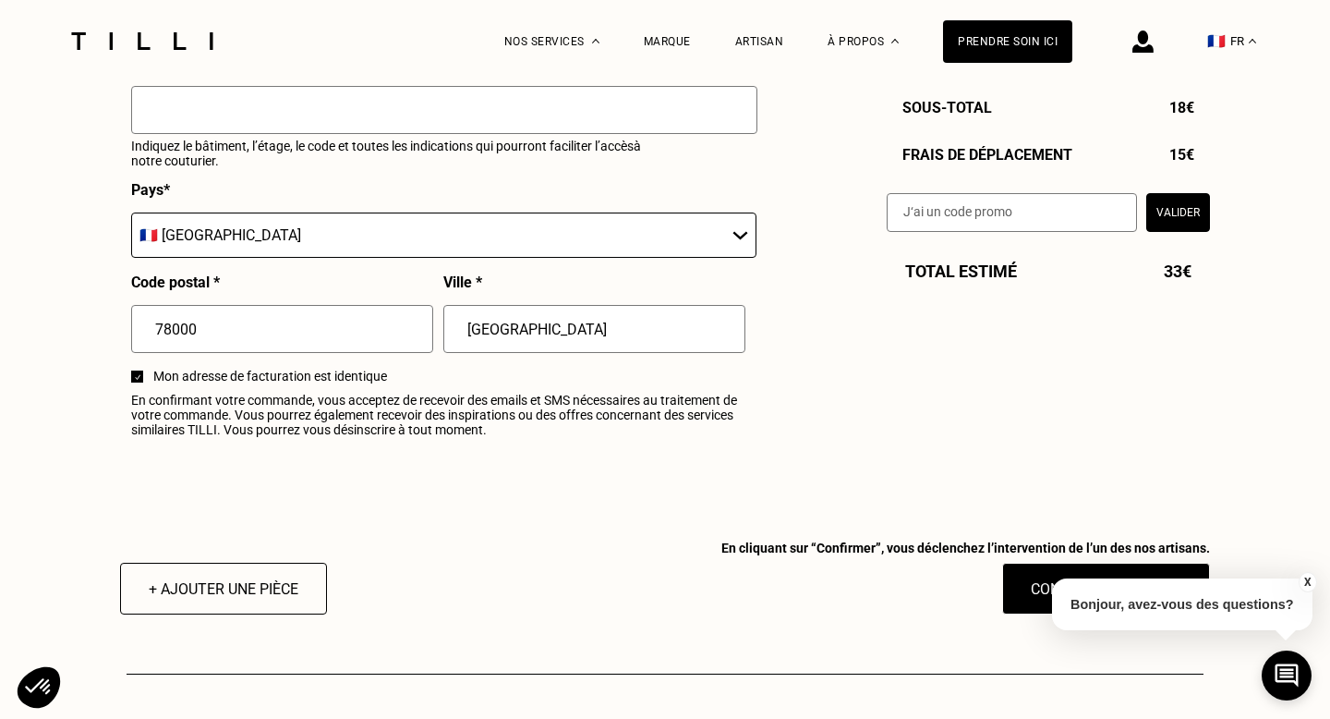
type input "[GEOGRAPHIC_DATA]"
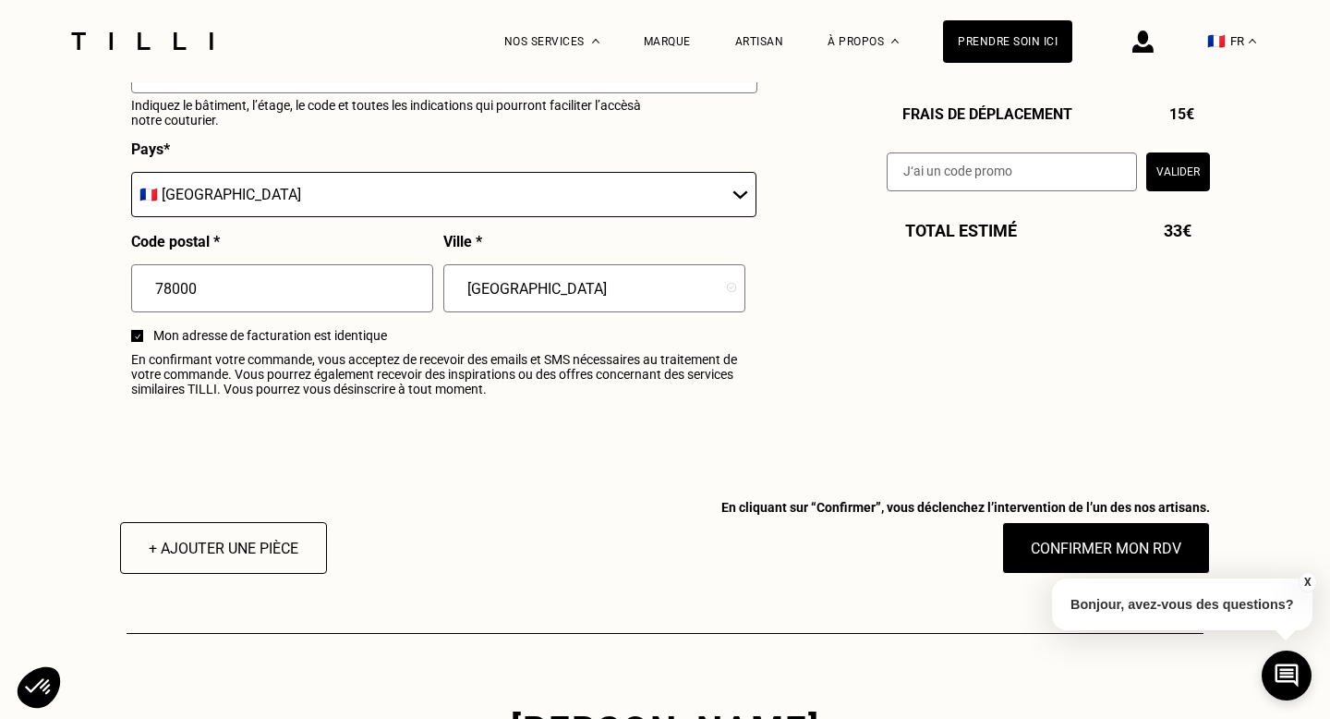
scroll to position [2242, 0]
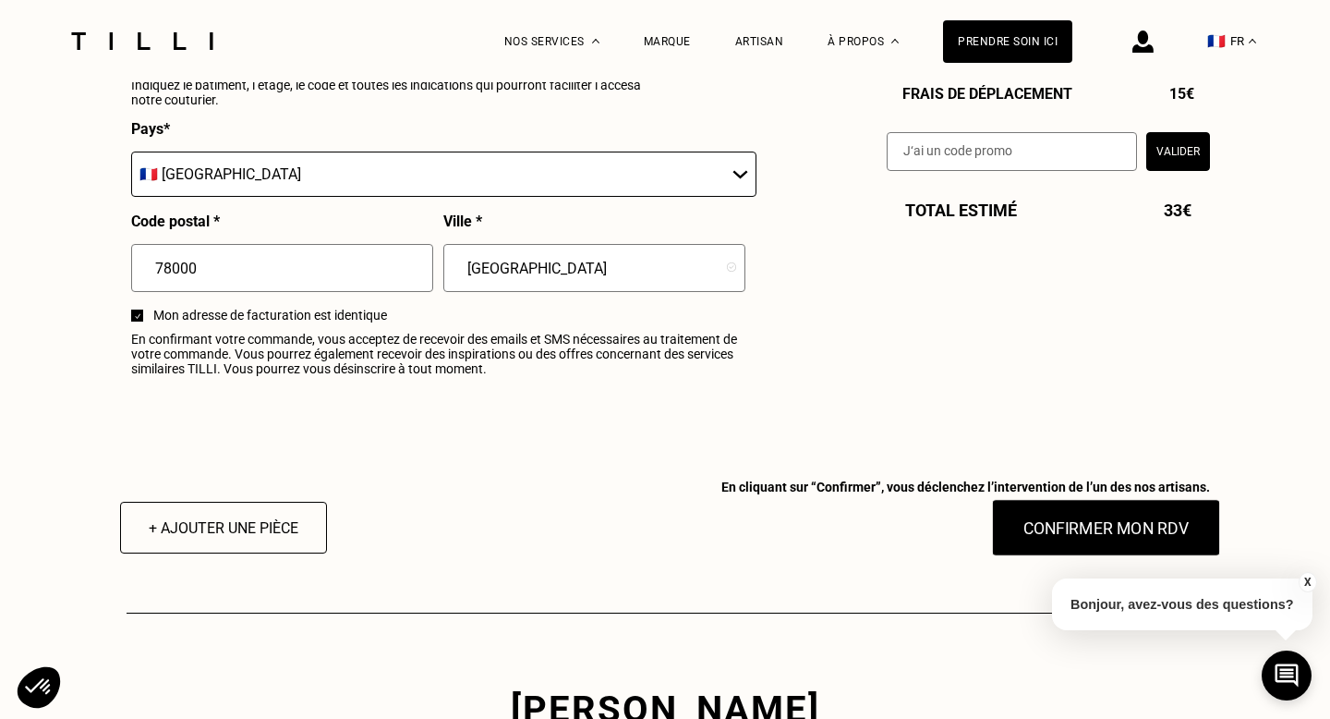
click at [1066, 521] on button "Confirmer mon RDV" at bounding box center [1106, 527] width 229 height 57
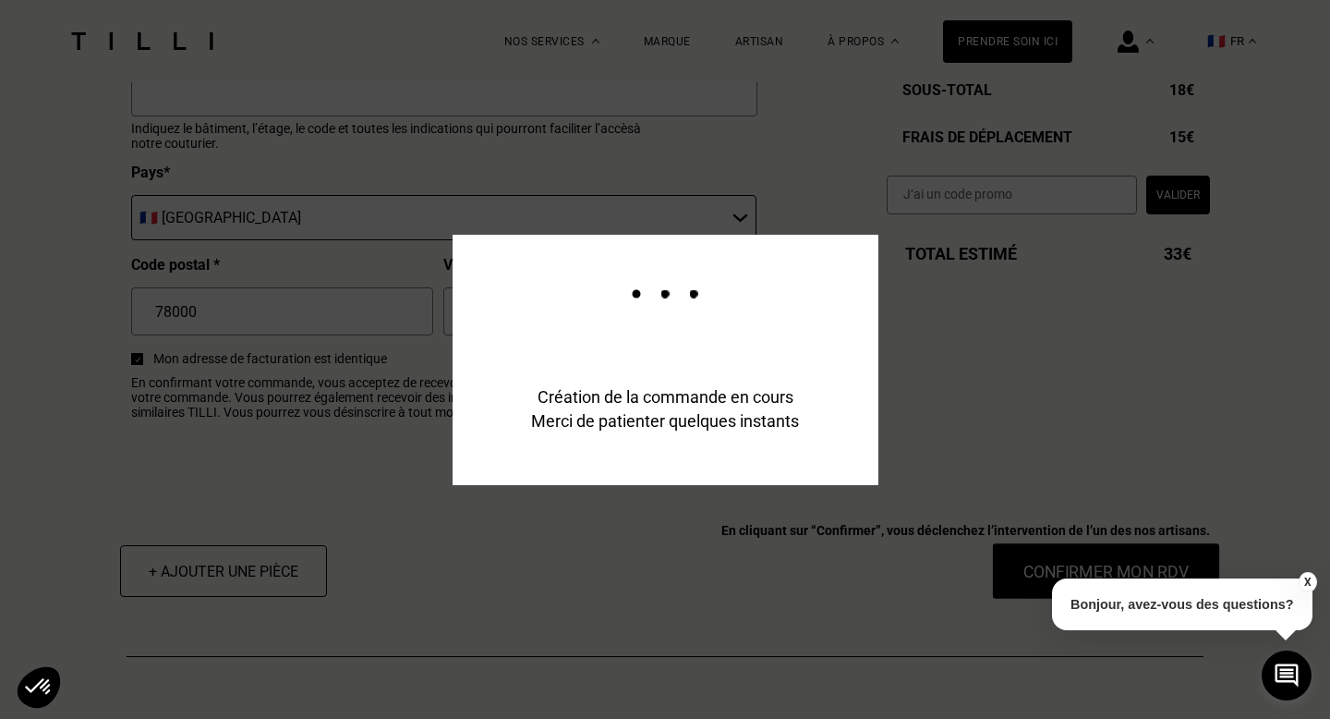
scroll to position [2286, 0]
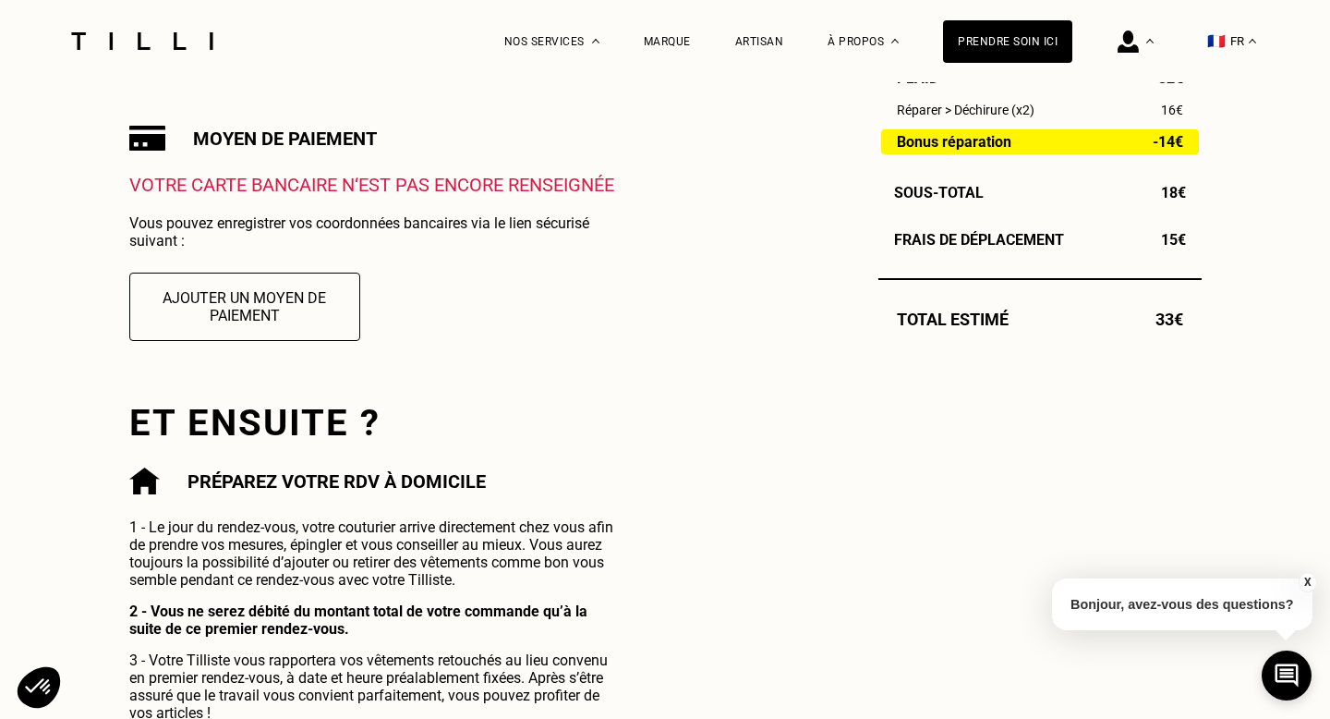
scroll to position [617, 0]
